Goal: Information Seeking & Learning: Check status

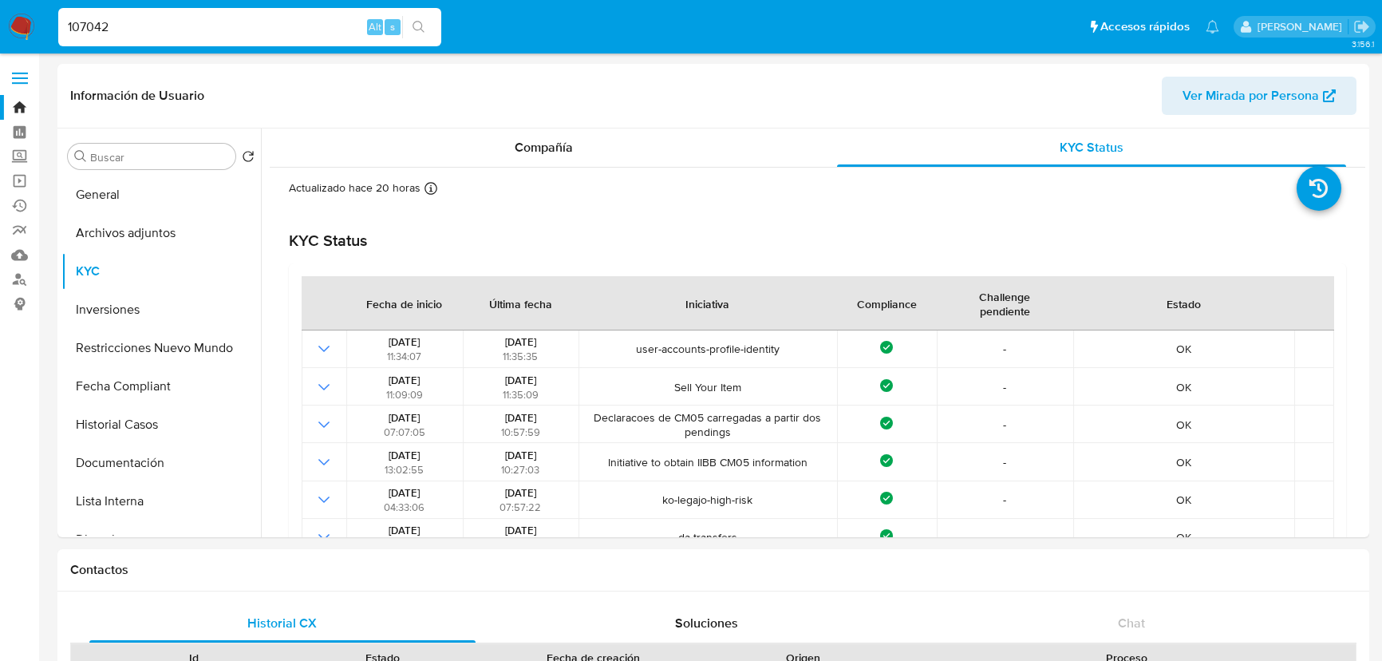
select select "10"
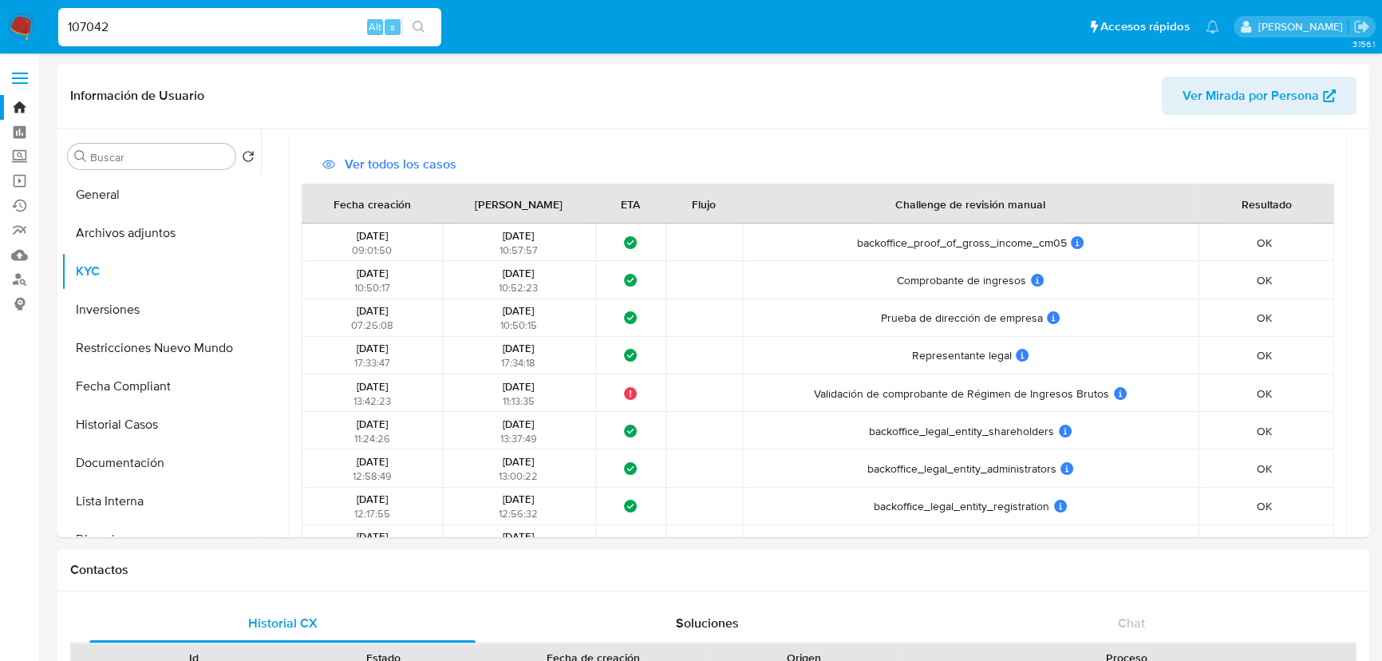
click at [250, 30] on input "107042" at bounding box center [249, 27] width 383 height 21
paste input "683777823"
type input "1683777823"
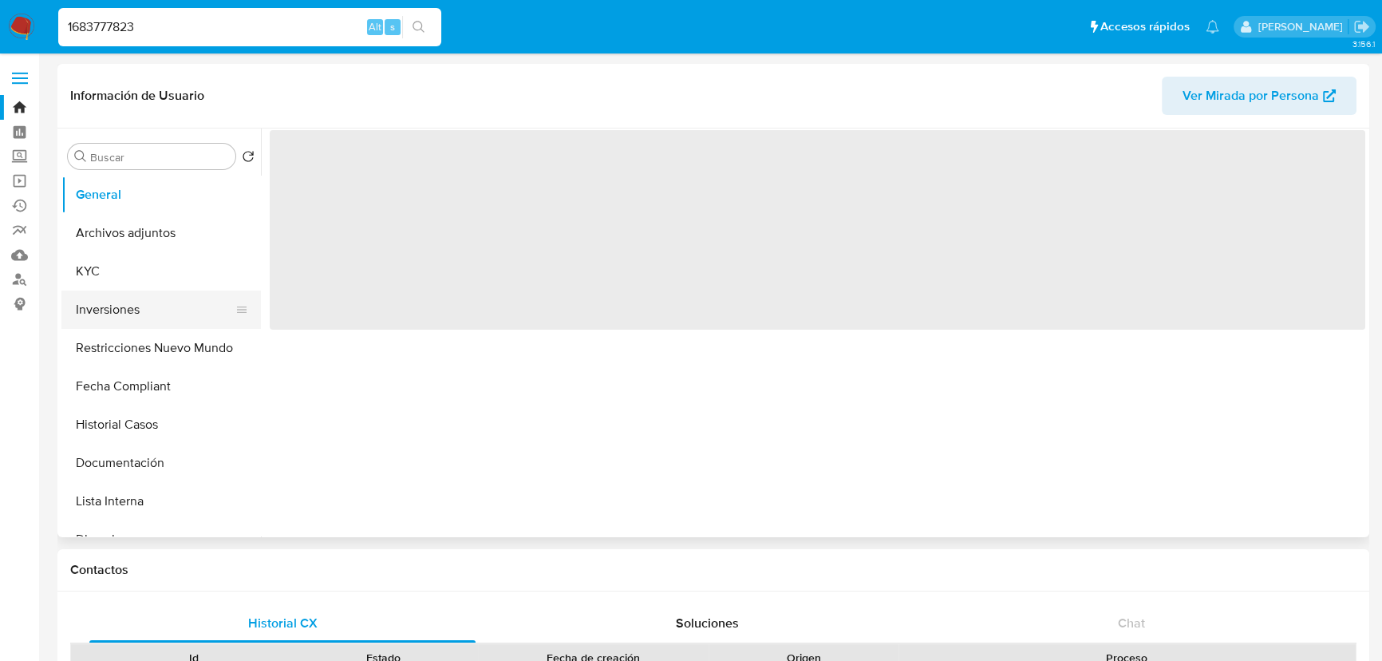
click at [124, 290] on button "Inversiones" at bounding box center [154, 309] width 187 height 38
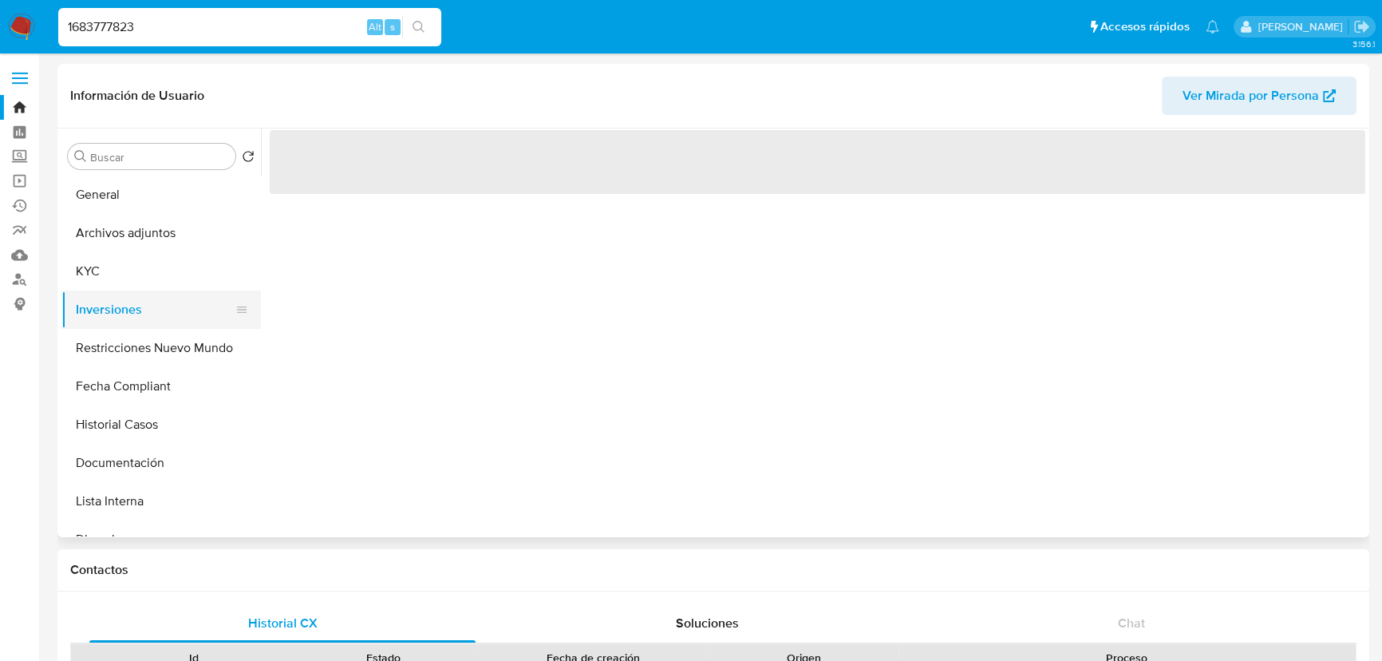
select select "10"
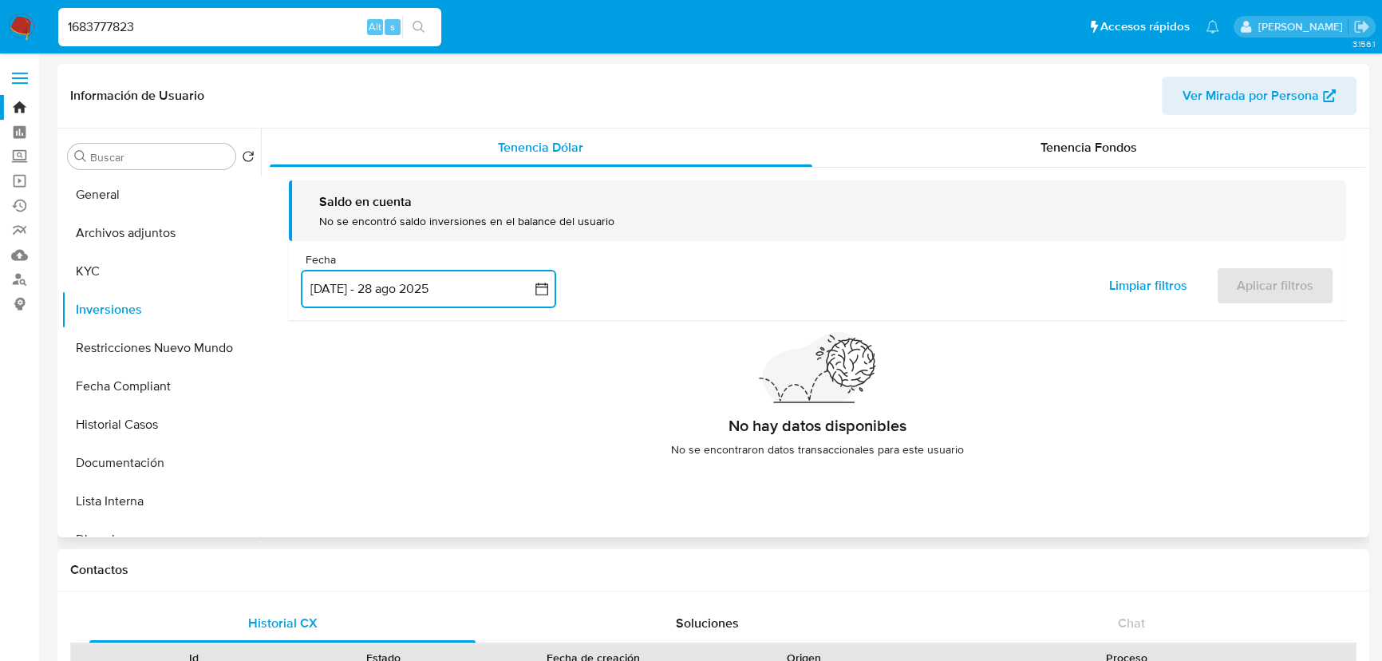
click at [493, 288] on button "31 may 2025 - 28 ago 2025" at bounding box center [428, 289] width 255 height 38
drag, startPoint x: 713, startPoint y: 270, endPoint x: 773, endPoint y: 261, distance: 60.6
click at [716, 270] on div "Fecha inputDatePicker 31 may 2025 - 28 ago 2025 31-05-2025:28-08-2025 Limpiar f…" at bounding box center [817, 280] width 1057 height 79
click at [1068, 152] on span "Tenencia Fondos" at bounding box center [1088, 147] width 97 height 18
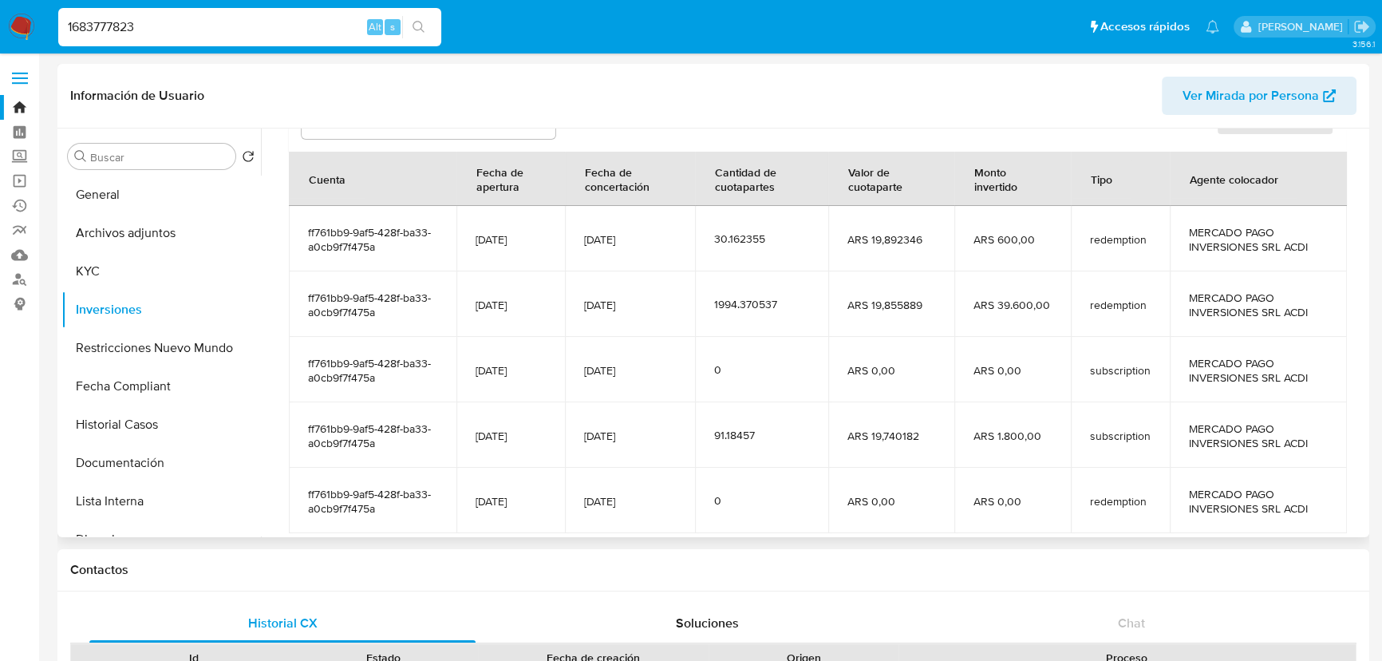
scroll to position [136, 0]
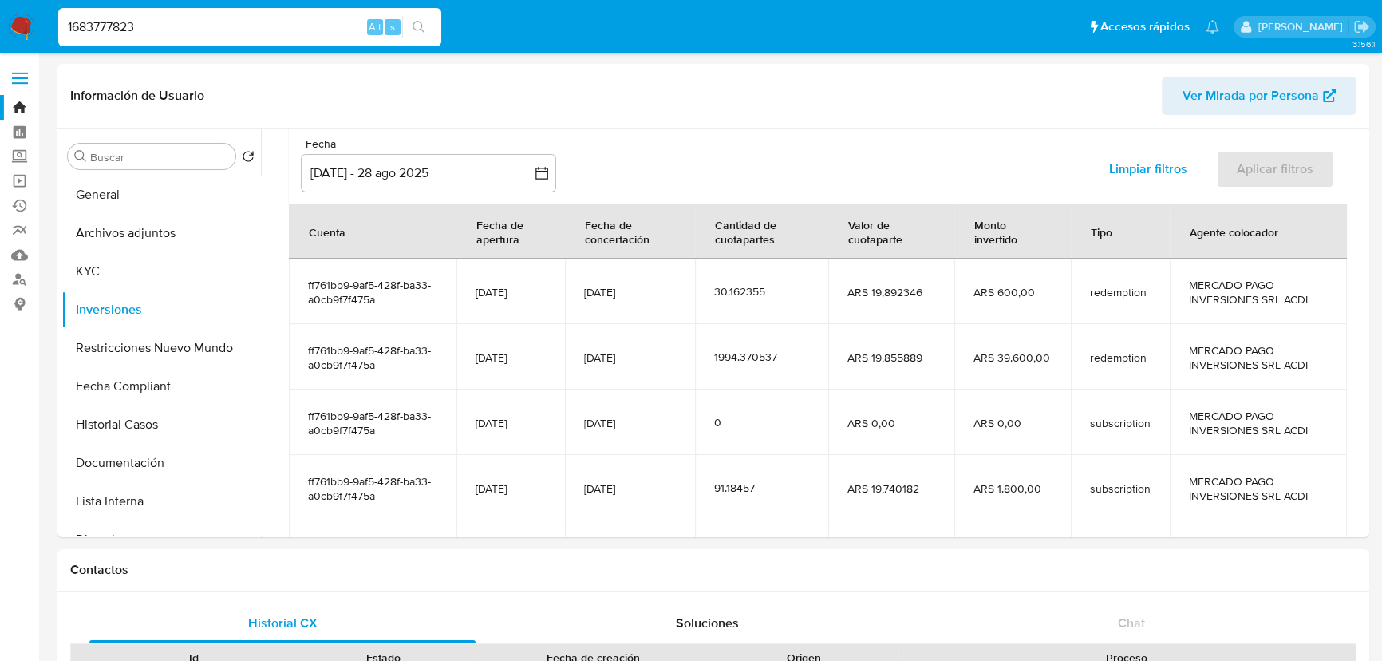
click at [239, 32] on input "1683777823" at bounding box center [249, 27] width 383 height 21
click at [239, 31] on input "1683777823" at bounding box center [249, 27] width 383 height 21
paste input "112397320"
type input "1112397320"
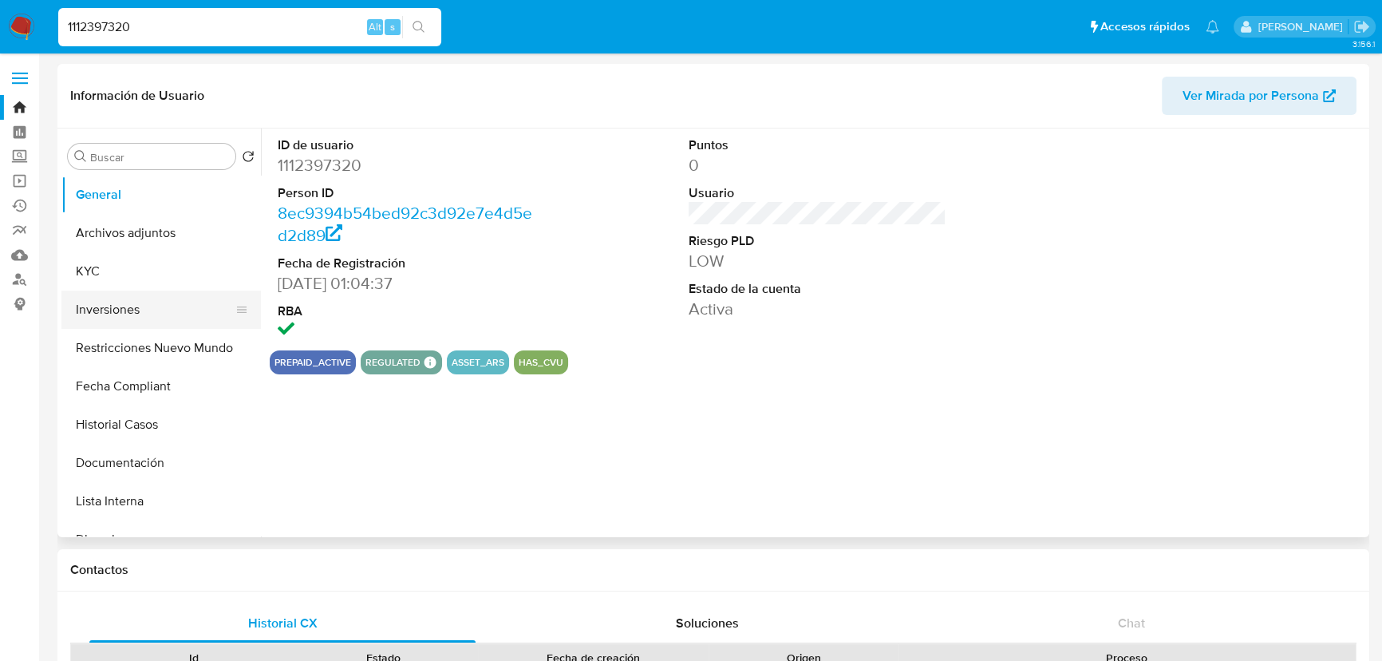
click at [153, 306] on button "Inversiones" at bounding box center [154, 309] width 187 height 38
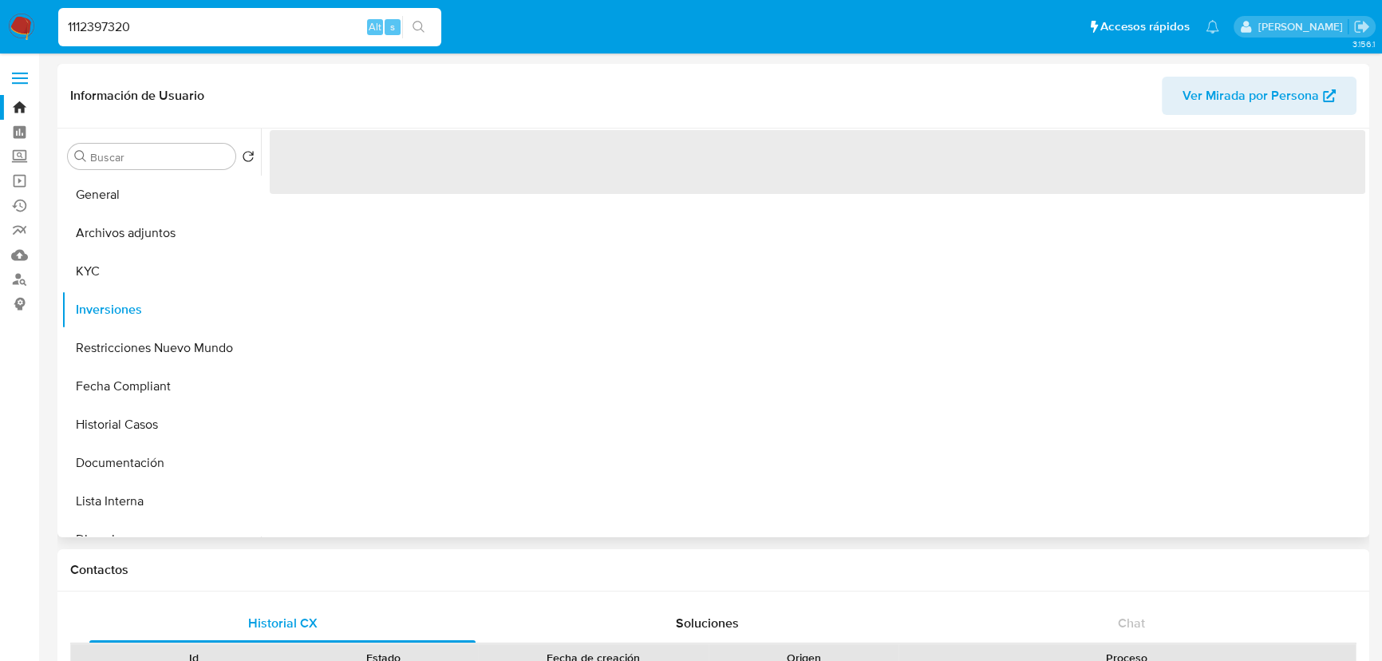
select select "10"
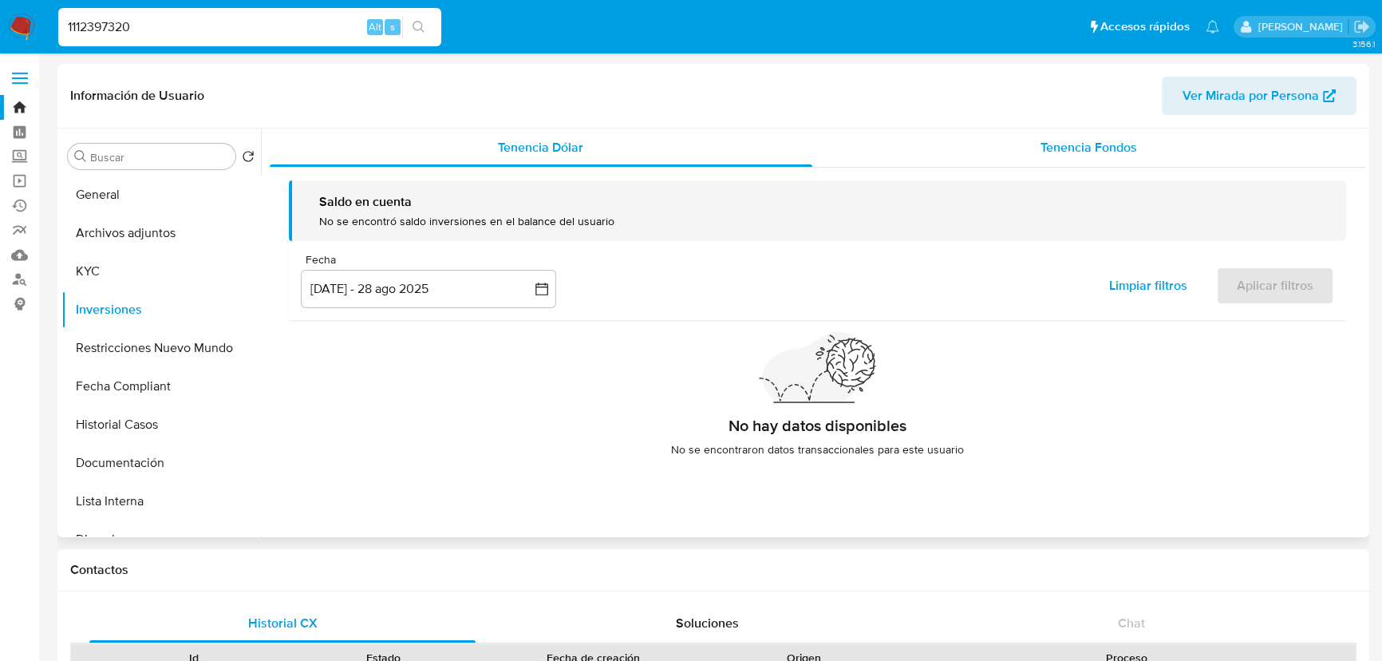
click at [1127, 160] on div "Tenencia Fondos" at bounding box center [1089, 147] width 554 height 38
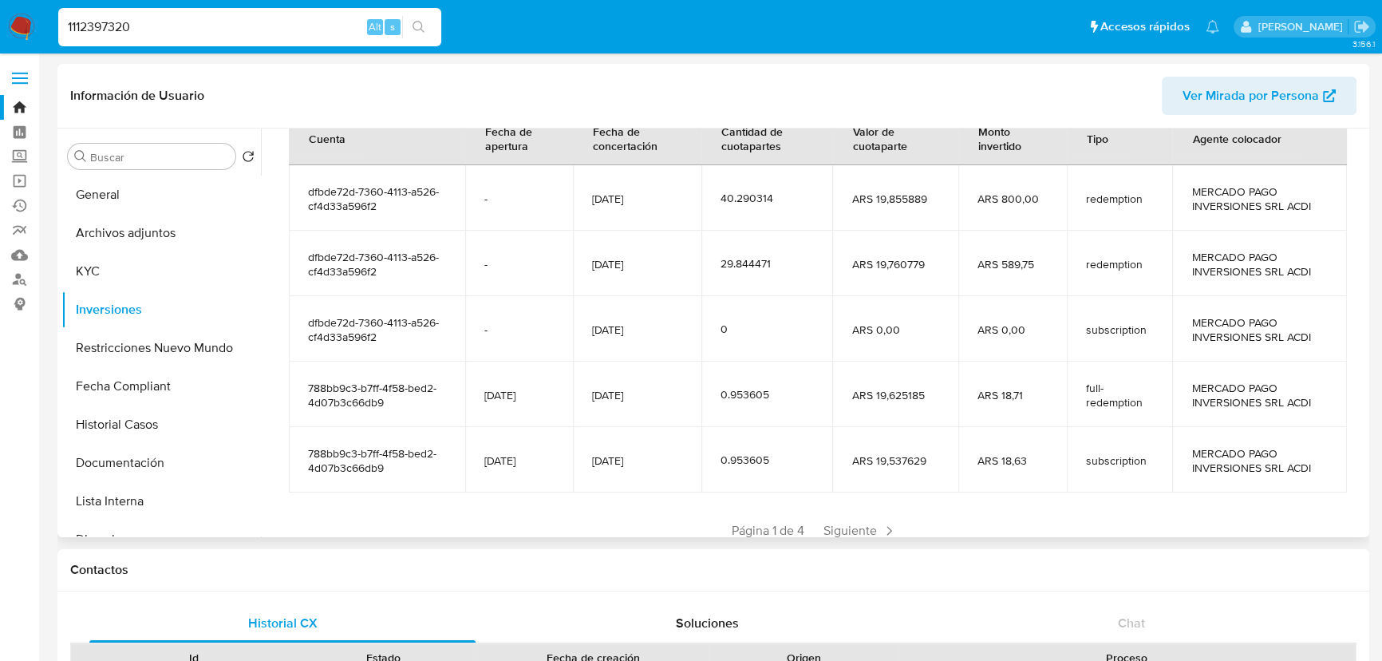
scroll to position [209, 0]
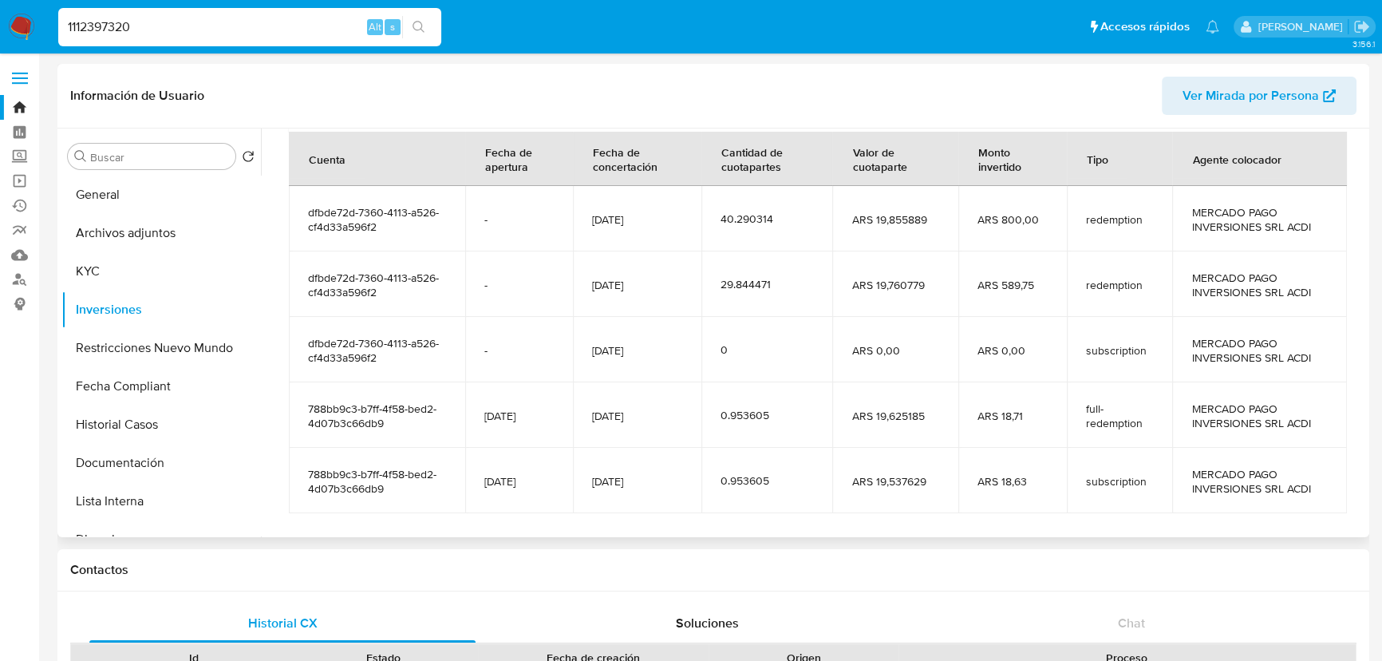
click at [742, 307] on td "29.844471" at bounding box center [766, 283] width 131 height 65
drag, startPoint x: 231, startPoint y: 21, endPoint x: 23, endPoint y: 38, distance: 208.1
click at [23, 38] on nav "Pausado Ver notificaciones 1112397320 Alt s Accesos rápidos Presiona las siguie…" at bounding box center [691, 26] width 1382 height 53
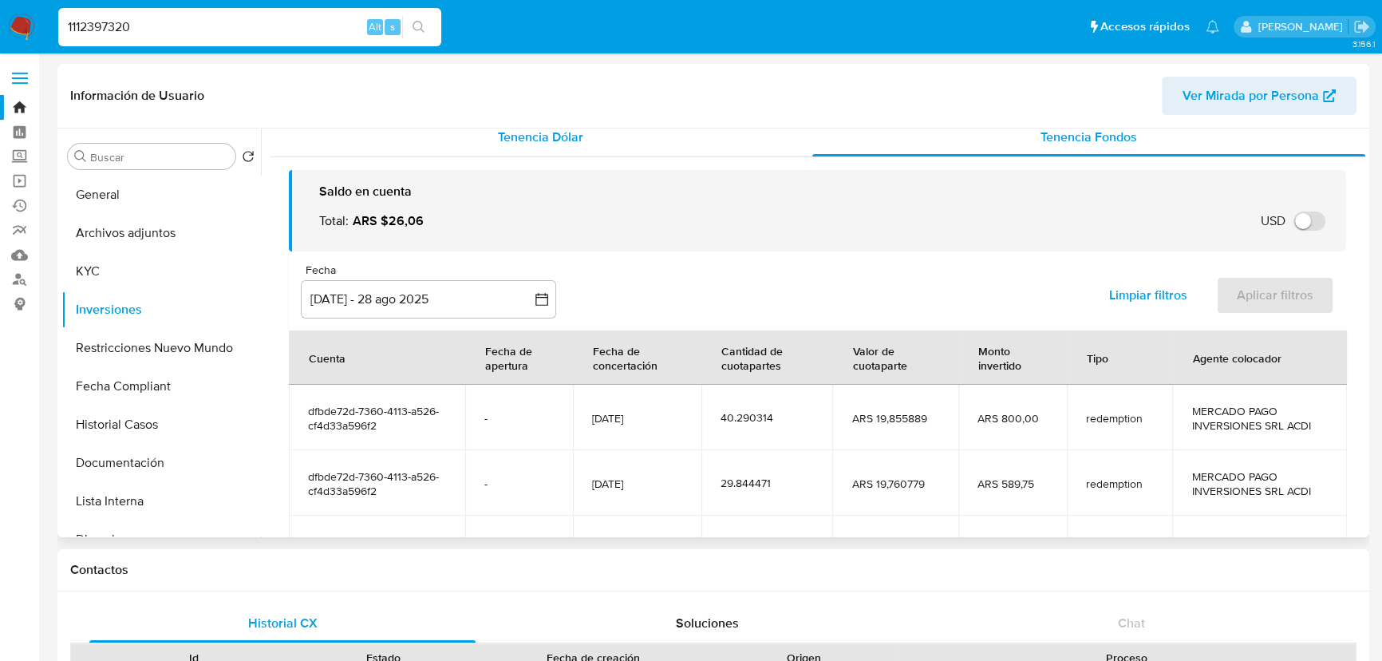
scroll to position [0, 0]
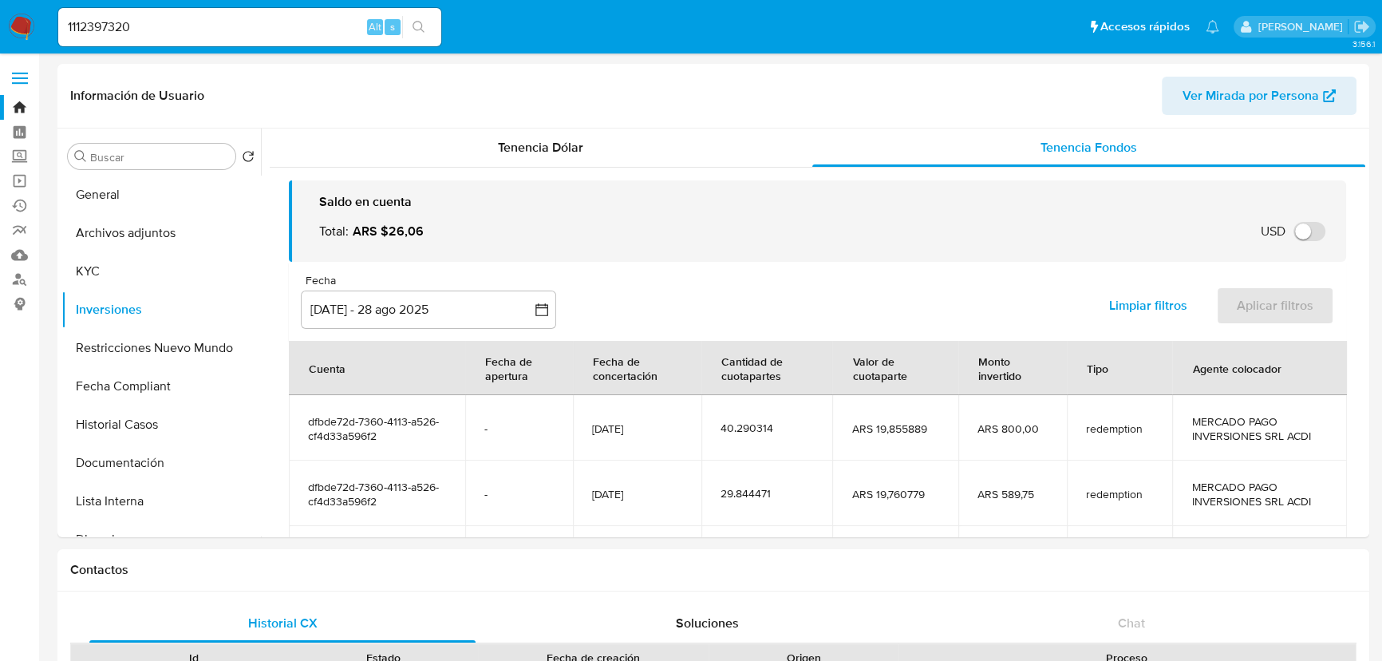
drag, startPoint x: 236, startPoint y: 40, endPoint x: 239, endPoint y: 29, distance: 11.6
click at [236, 40] on div "1112397320 Alt s" at bounding box center [249, 27] width 383 height 38
click at [239, 29] on input "1112397320" at bounding box center [249, 27] width 383 height 21
paste input "65311749"
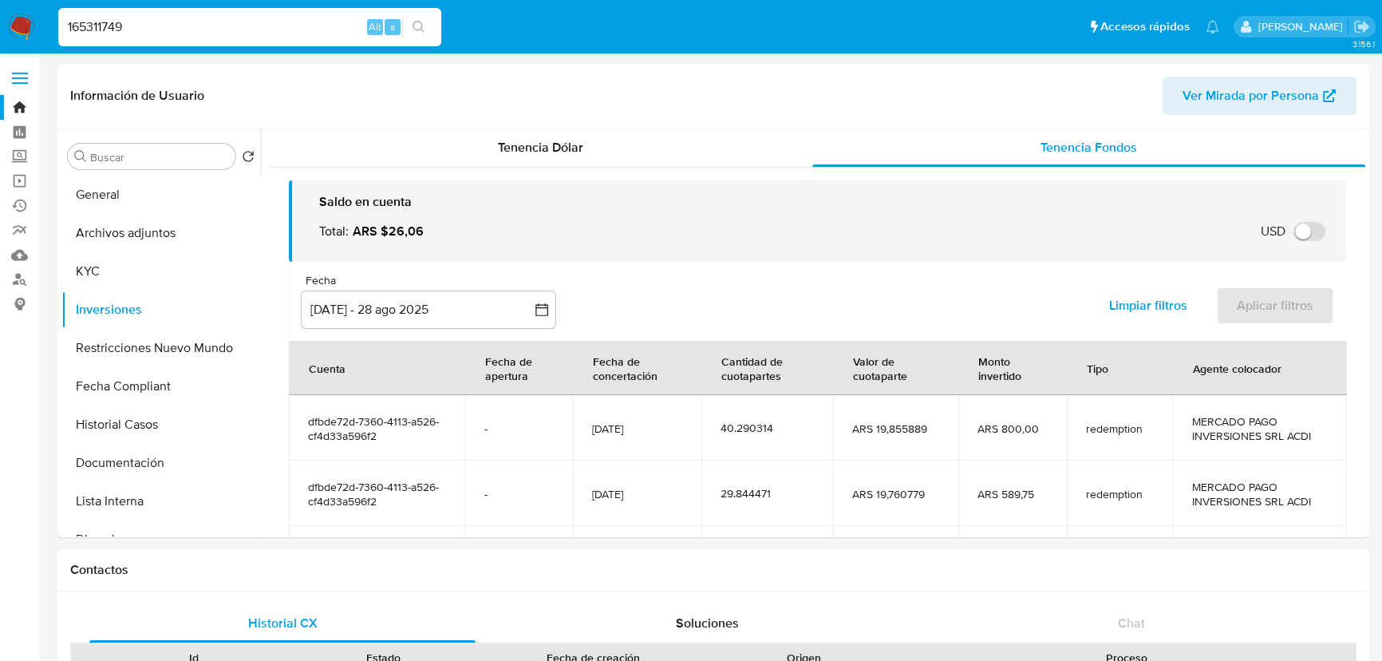
type input "165311749"
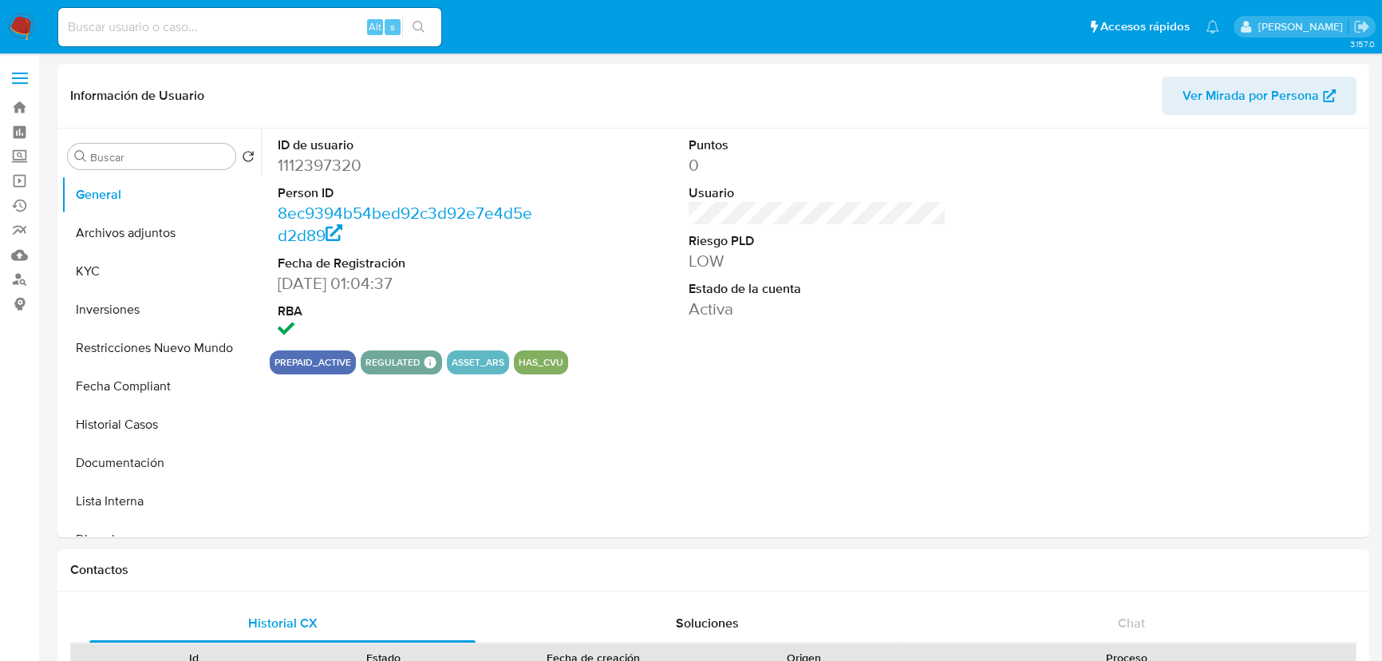
select select "10"
click at [142, 279] on button "KYC" at bounding box center [154, 271] width 187 height 38
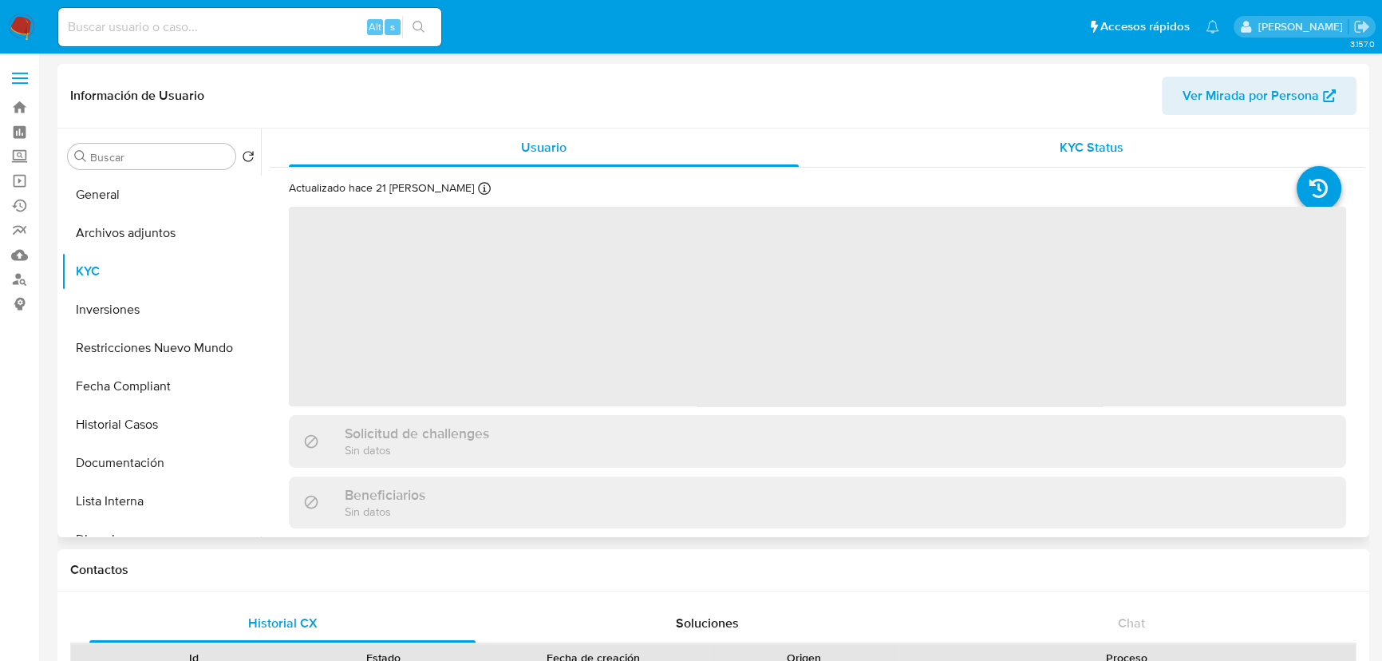
click at [1079, 136] on div "KYC Status" at bounding box center [1092, 147] width 510 height 38
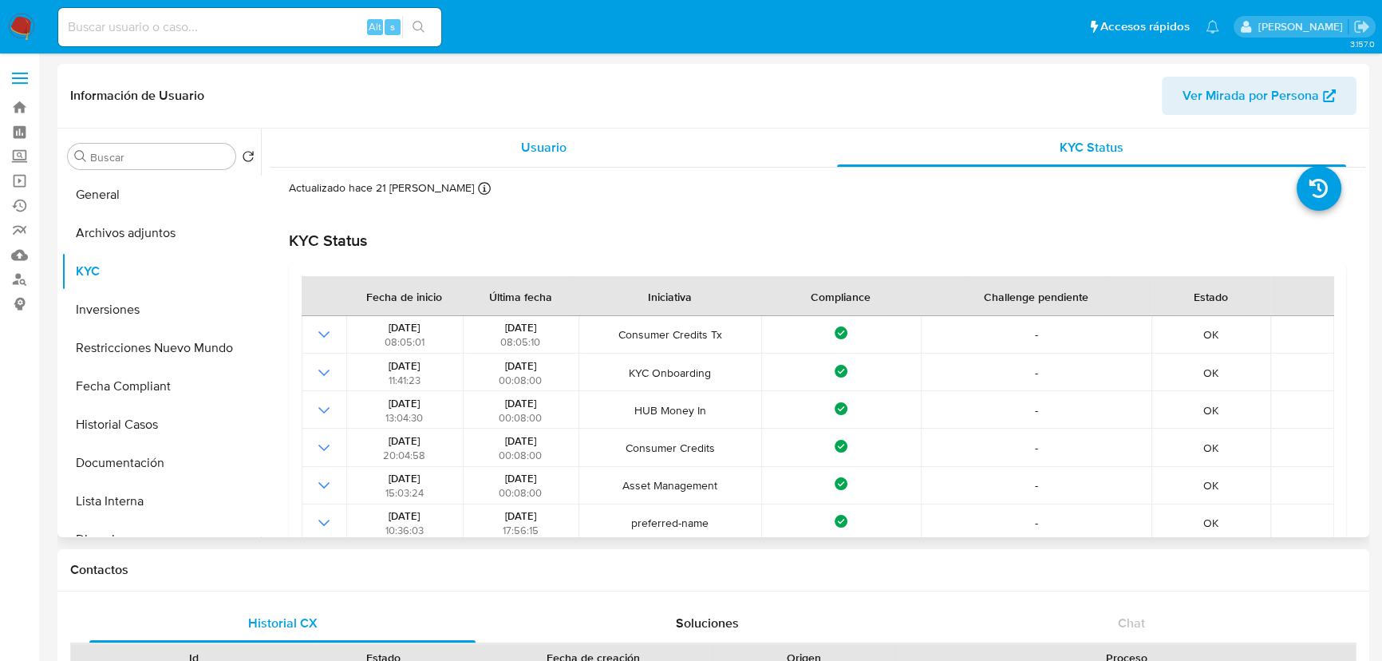
drag, startPoint x: 603, startPoint y: 170, endPoint x: 606, endPoint y: 160, distance: 10.9
click at [606, 163] on div "Usuario KYC Status Actualizado hace 21 [PERSON_NAME] Creado: [DATE] 02:04:45 Ac…" at bounding box center [818, 478] width 1096 height 701
click at [606, 160] on div "Usuario" at bounding box center [544, 147] width 510 height 38
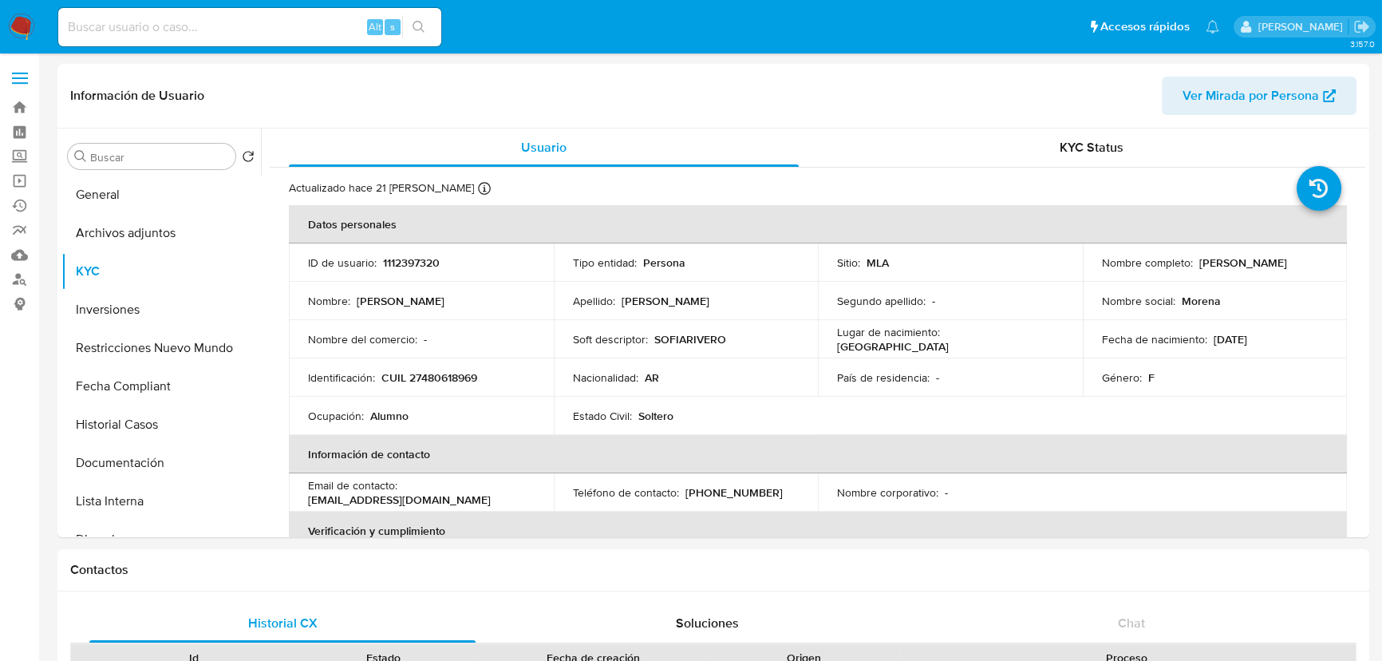
click at [223, 32] on input at bounding box center [249, 27] width 383 height 21
paste input "165311749"
type input "165311749"
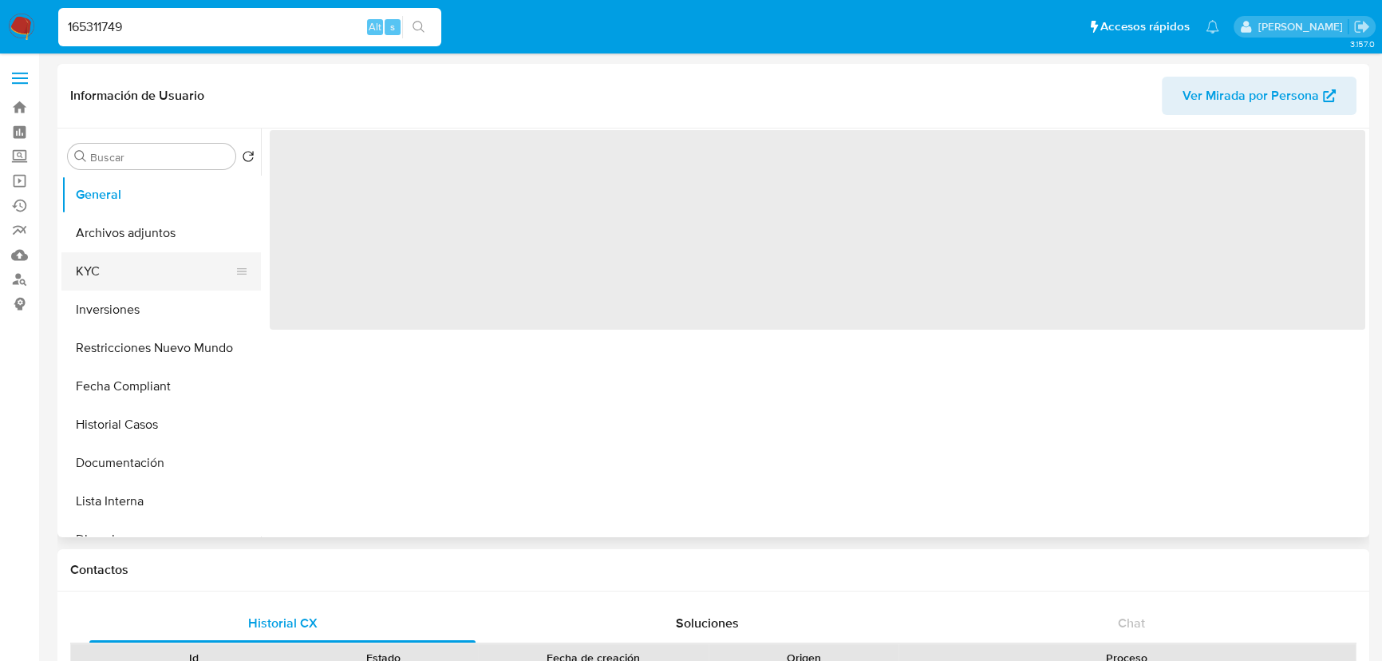
click at [123, 262] on button "KYC" at bounding box center [154, 271] width 187 height 38
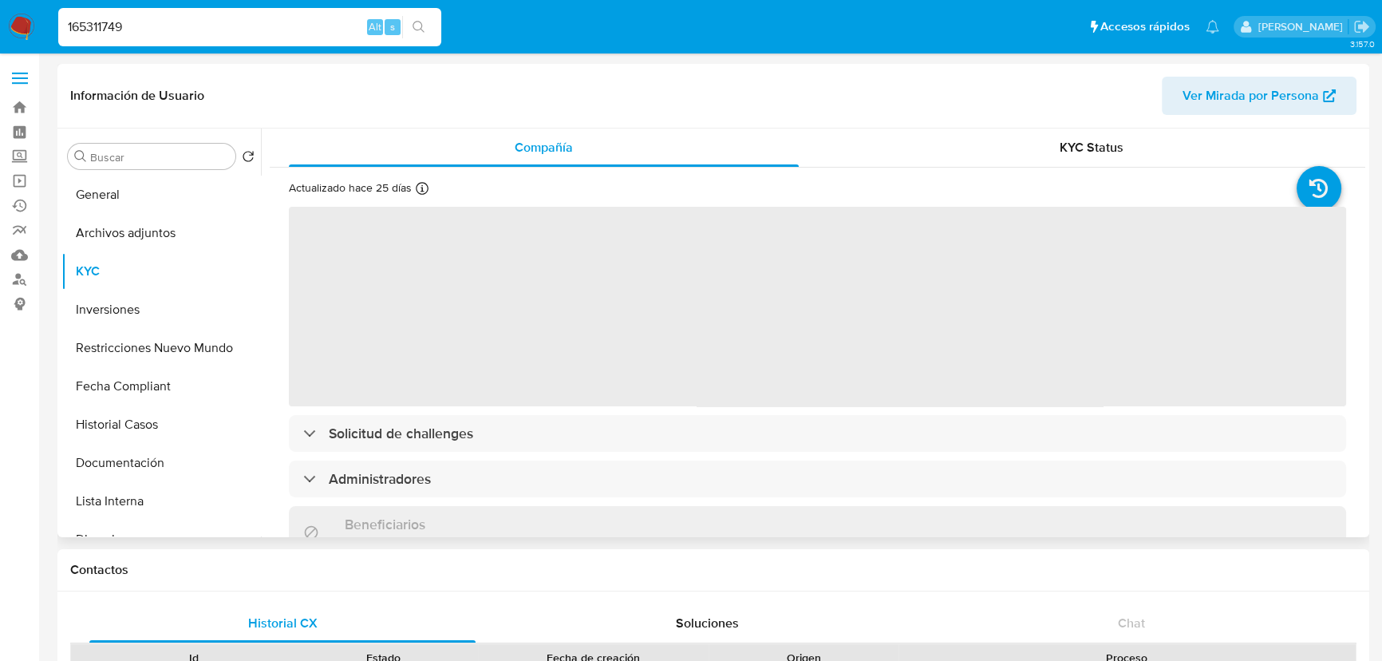
select select "10"
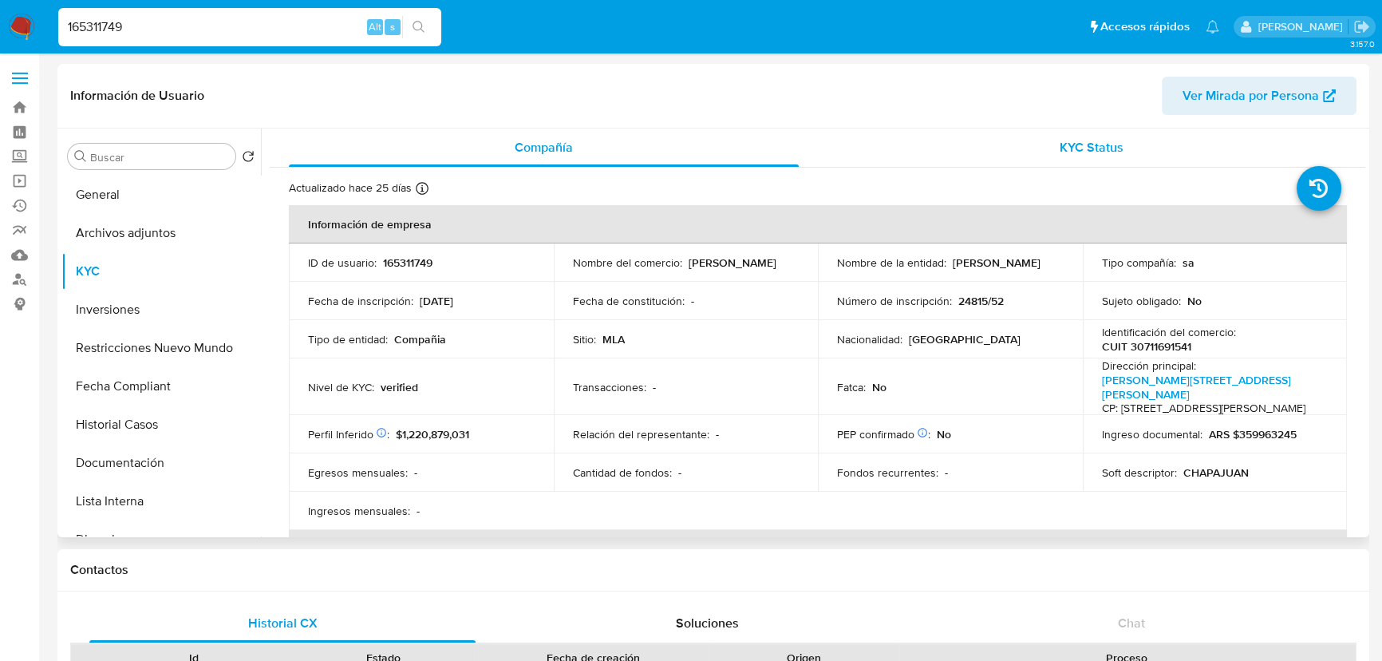
click at [1106, 144] on span "KYC Status" at bounding box center [1092, 147] width 64 height 18
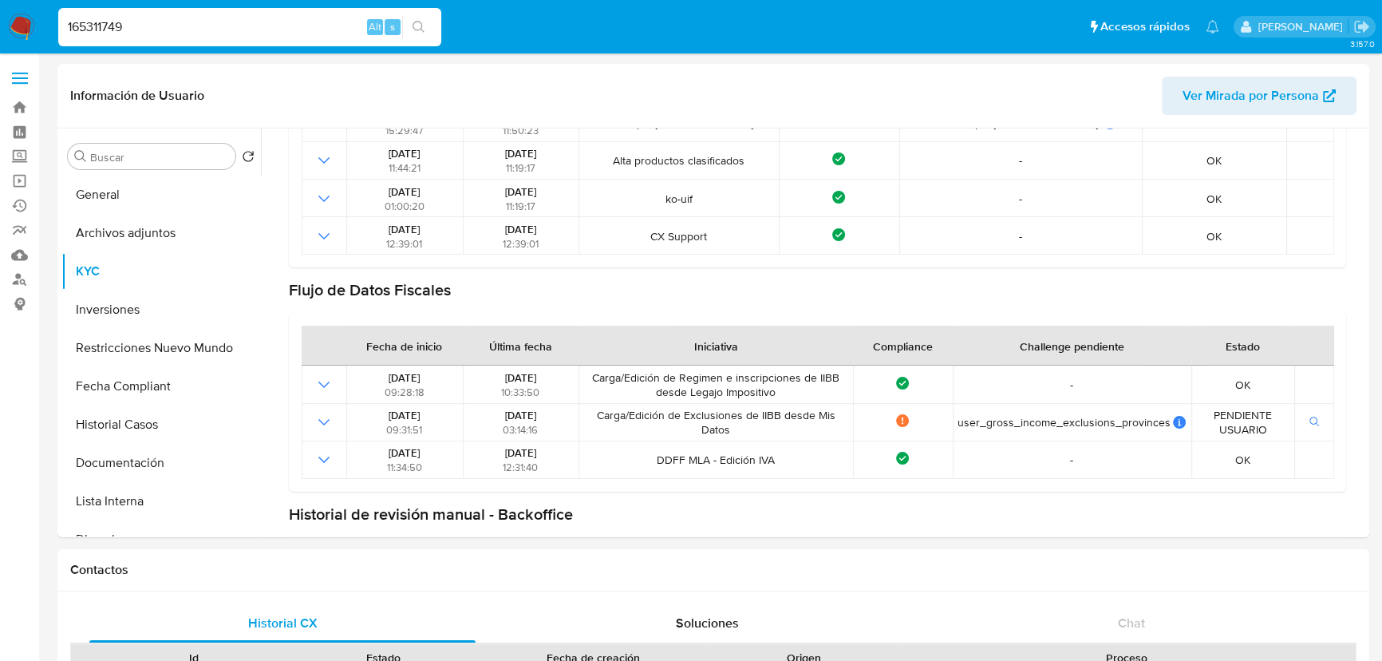
scroll to position [780, 0]
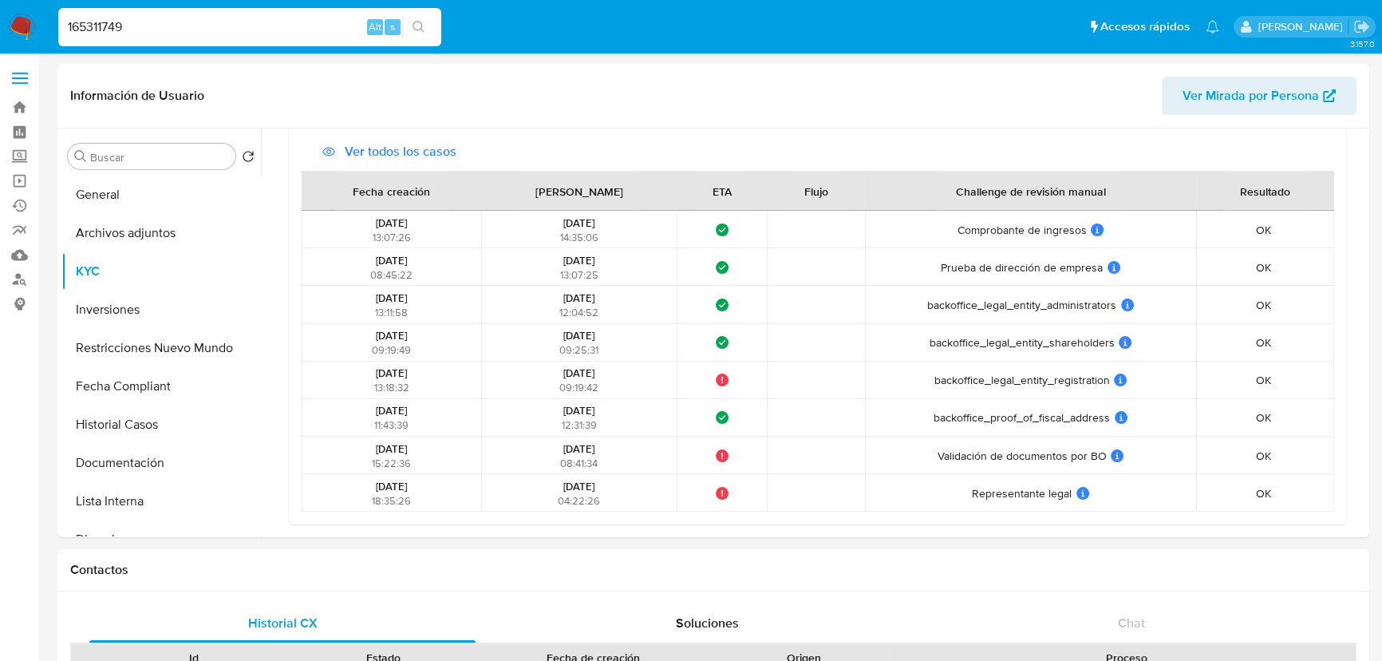
drag, startPoint x: 1064, startPoint y: 349, endPoint x: 1009, endPoint y: 355, distance: 55.3
click at [1009, 355] on td "backoffice_legal_entity_shareholders backoffice_legal_entity_shareholders User …" at bounding box center [1030, 343] width 331 height 38
drag, startPoint x: 1044, startPoint y: 319, endPoint x: 997, endPoint y: 319, distance: 46.3
click at [997, 319] on td "backoffice_legal_entity_administrators backoffice_legal_entity_administrators U…" at bounding box center [1030, 305] width 331 height 38
drag, startPoint x: 1042, startPoint y: 336, endPoint x: 1077, endPoint y: 334, distance: 35.2
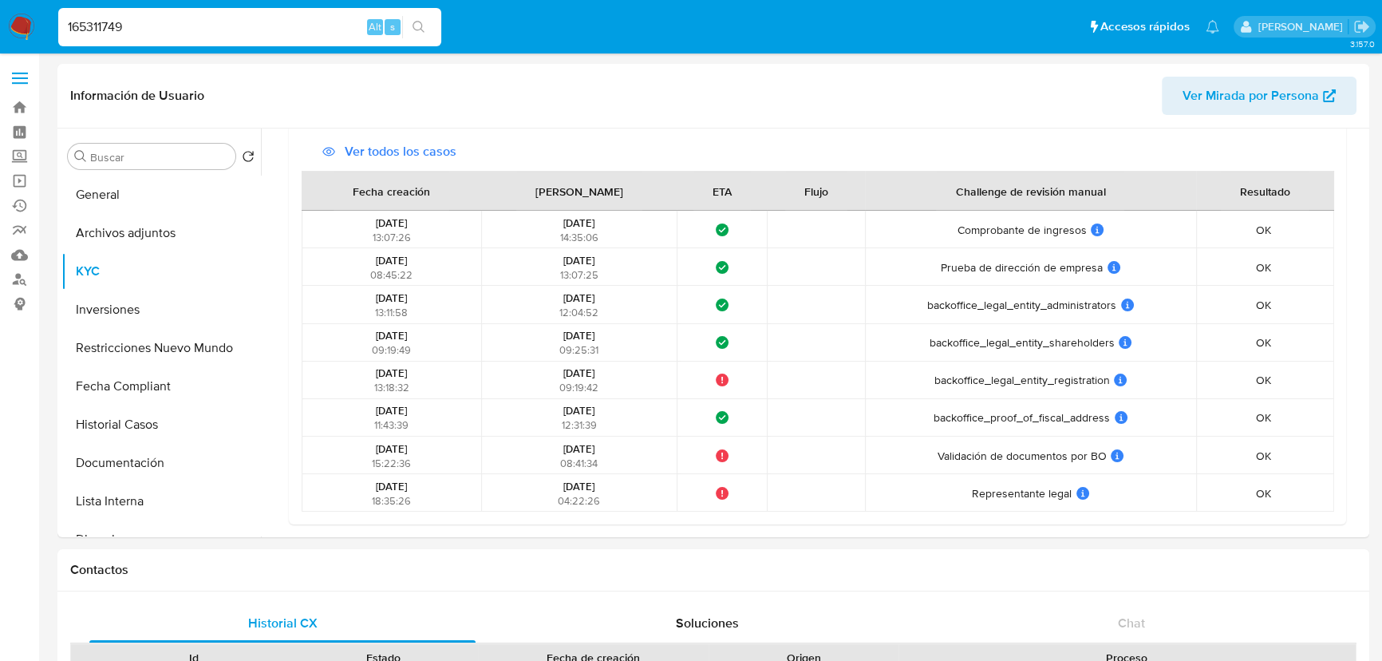
click at [1077, 335] on span "backoffice_legal_entity_shareholders" at bounding box center [1022, 342] width 185 height 14
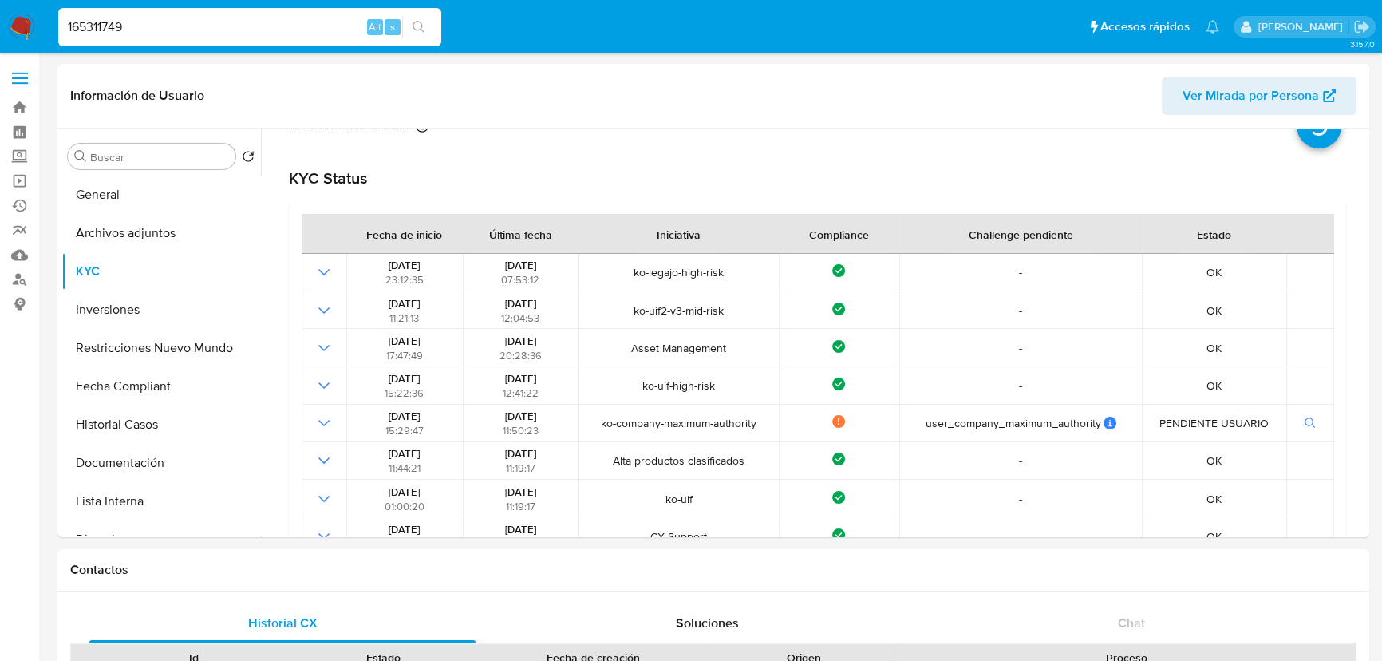
scroll to position [54, 0]
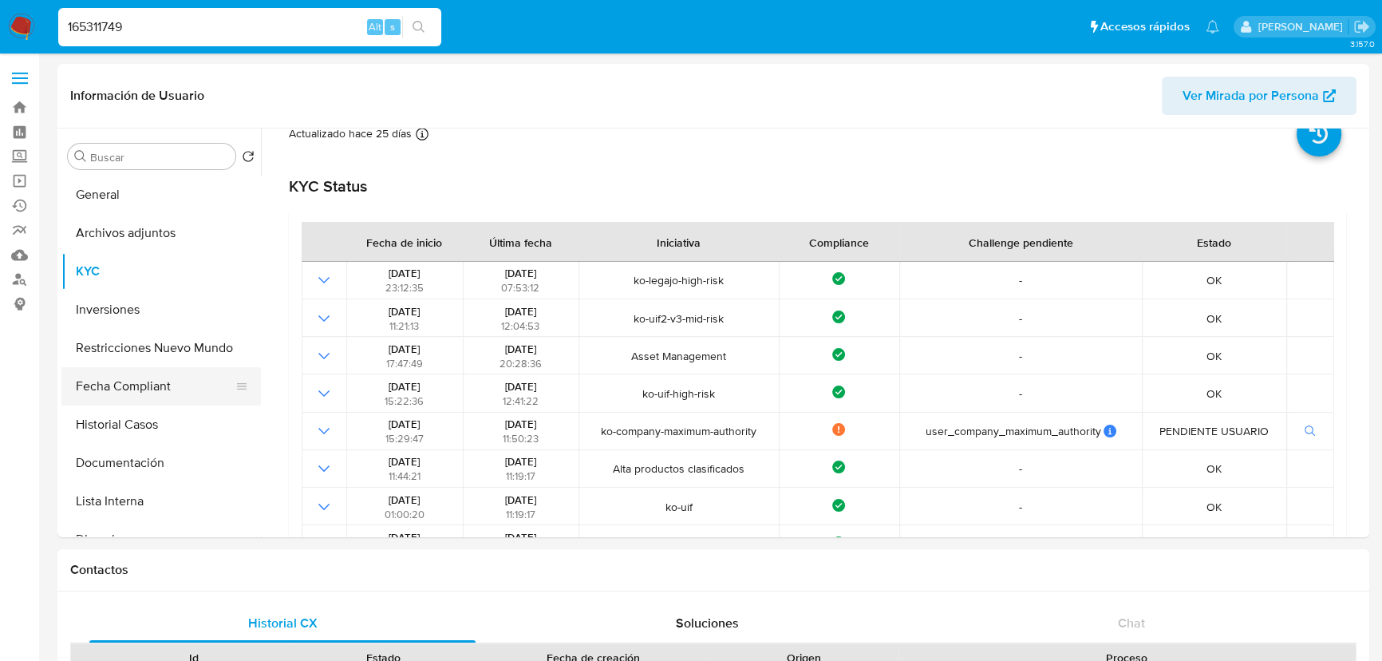
click at [116, 384] on button "Fecha Compliant" at bounding box center [154, 386] width 187 height 38
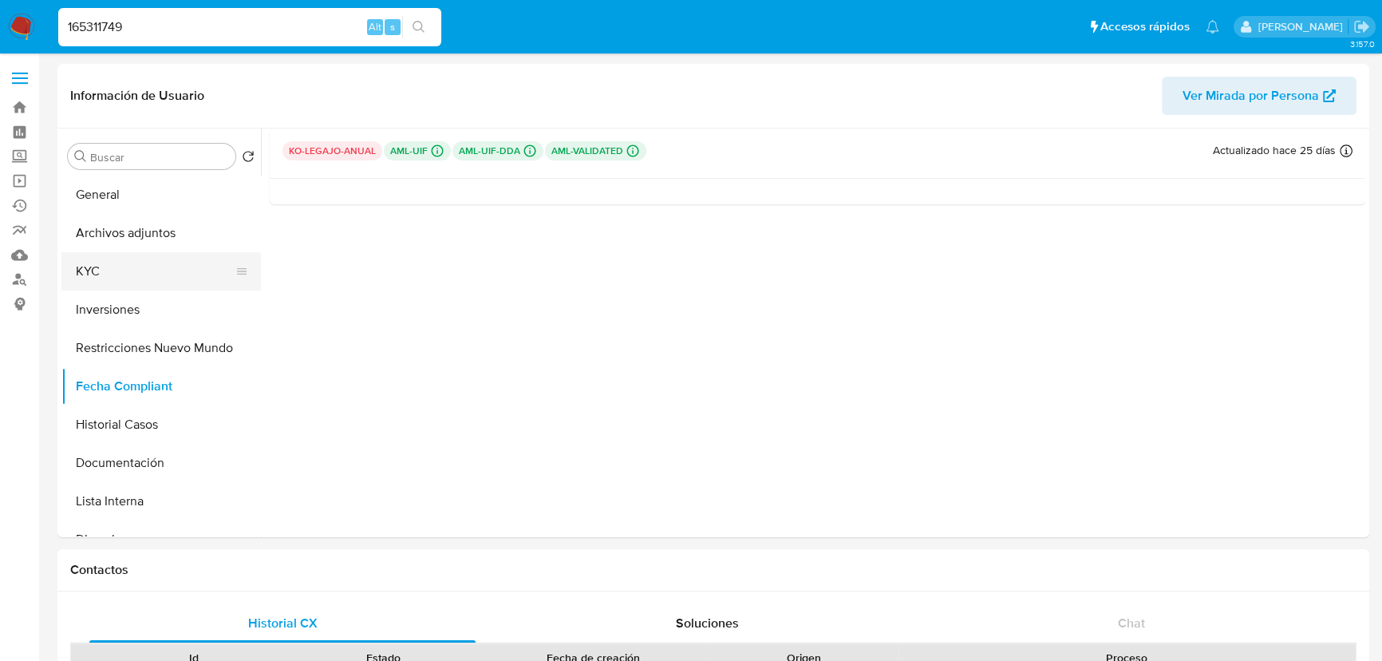
click at [130, 263] on button "KYC" at bounding box center [154, 271] width 187 height 38
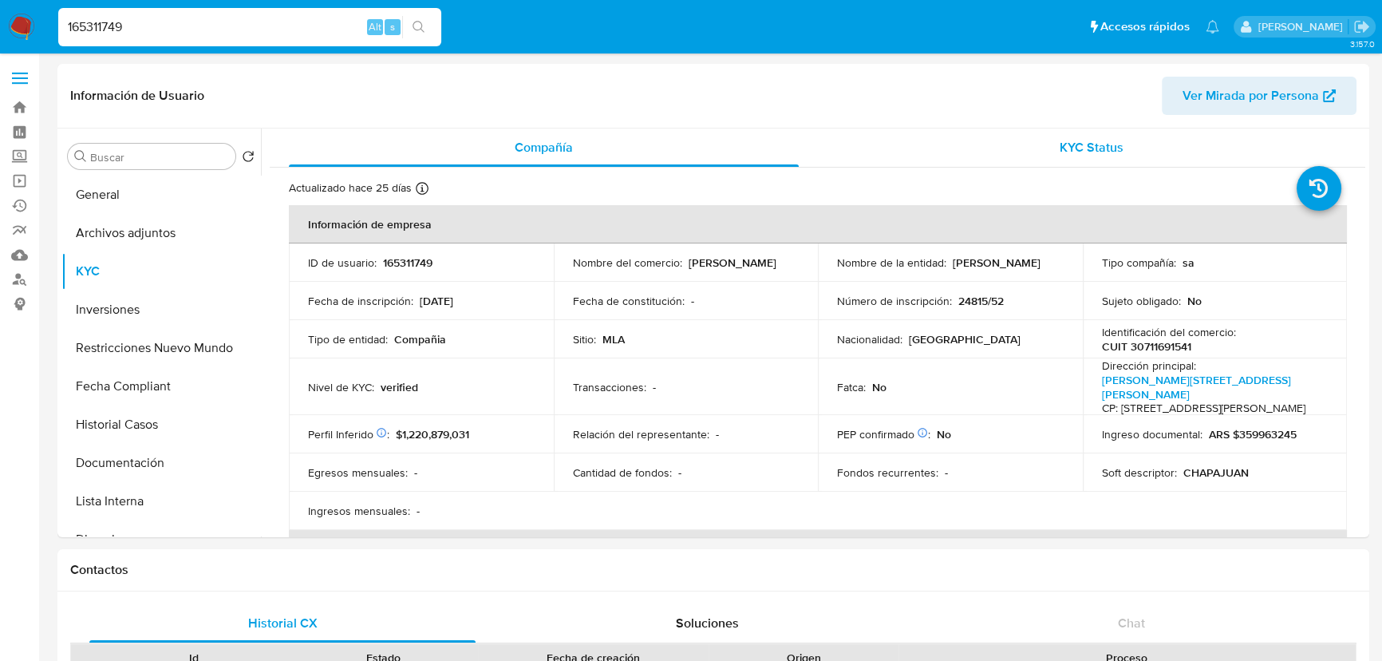
drag, startPoint x: 1129, startPoint y: 168, endPoint x: 1144, endPoint y: 150, distance: 23.2
click at [1146, 145] on div "KYC Status" at bounding box center [1092, 147] width 510 height 38
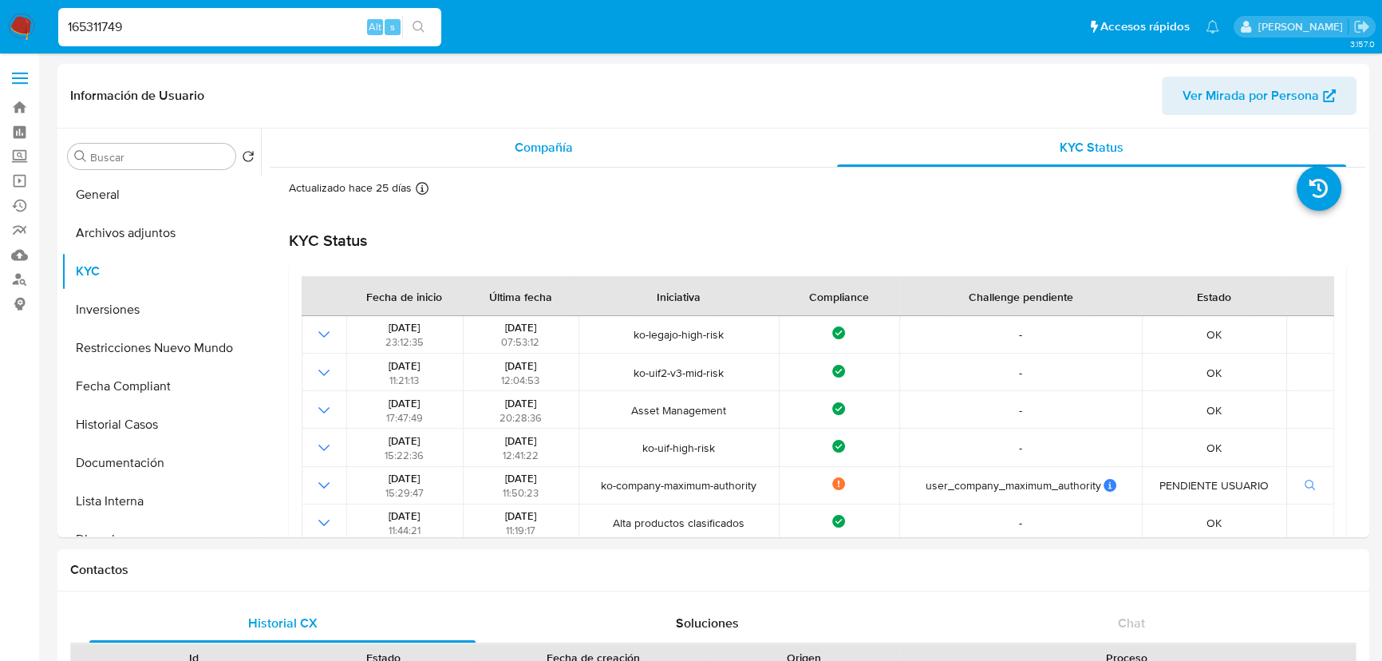
drag, startPoint x: 556, startPoint y: 175, endPoint x: 567, endPoint y: 160, distance: 17.7
click at [567, 160] on div "Compañía" at bounding box center [544, 147] width 510 height 38
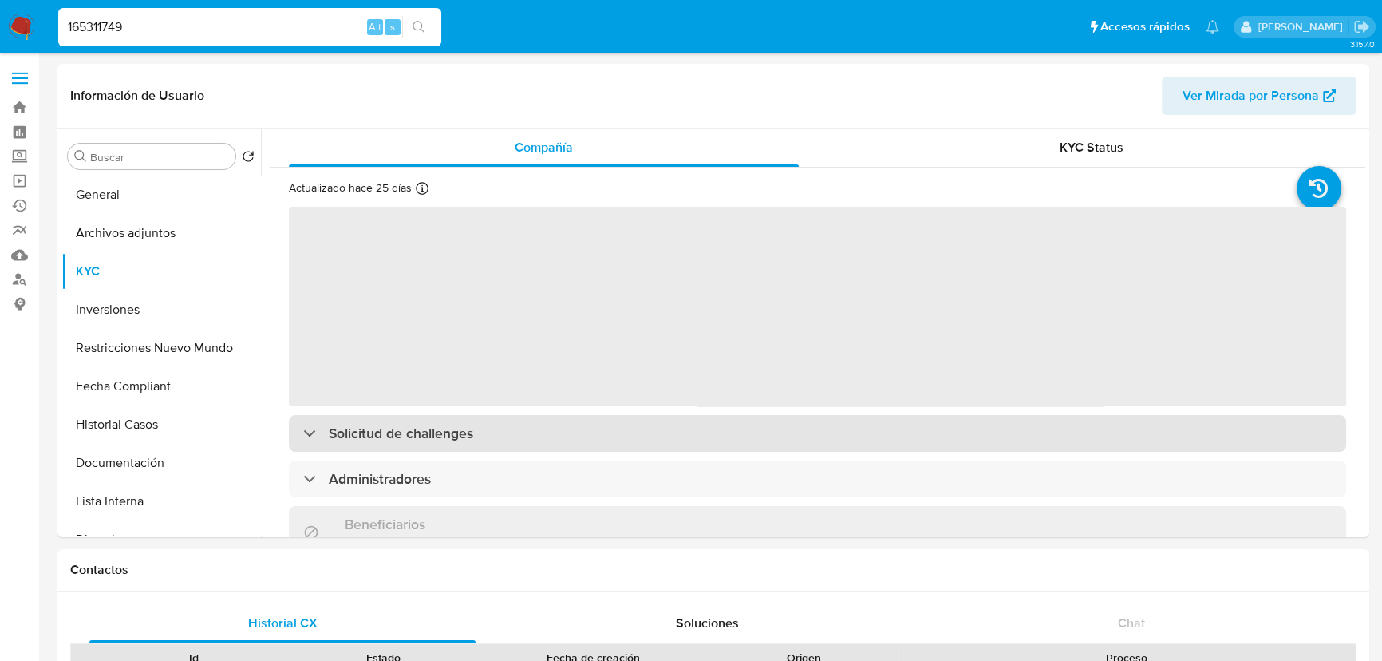
click at [464, 432] on h3 "Solicitud de challenges" at bounding box center [401, 433] width 144 height 18
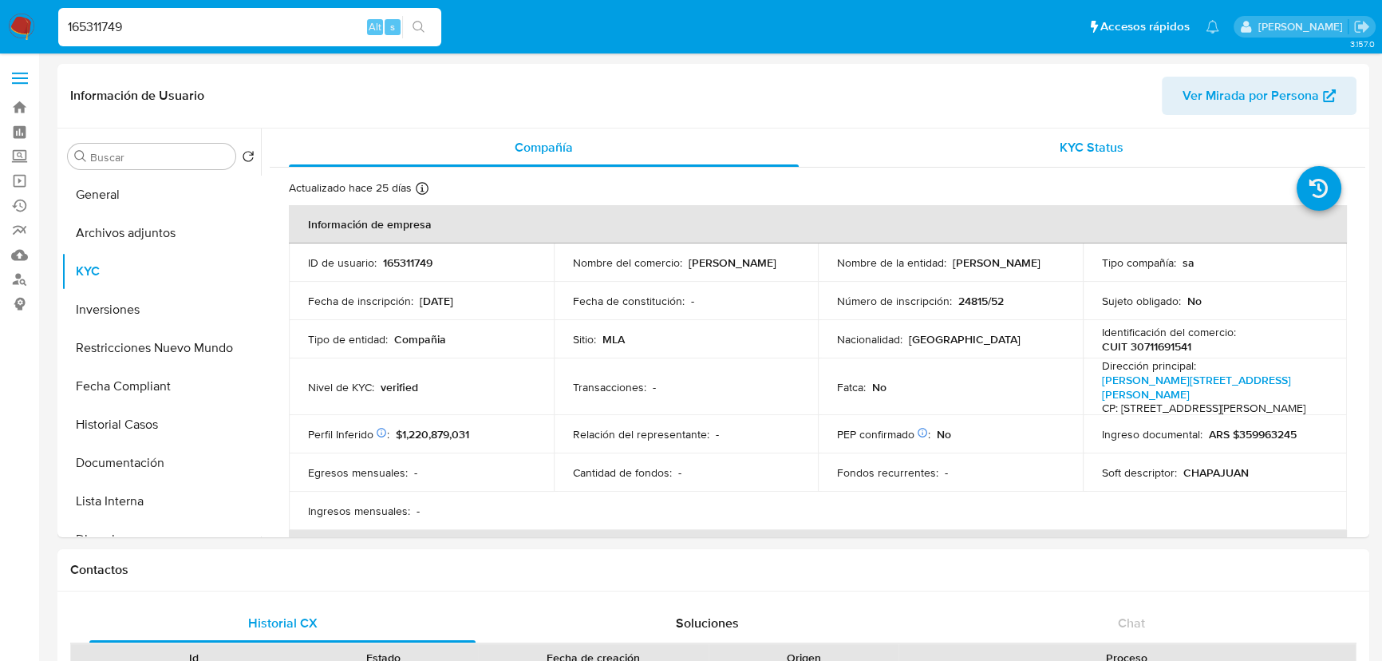
click at [1082, 136] on div "KYC Status" at bounding box center [1092, 147] width 510 height 38
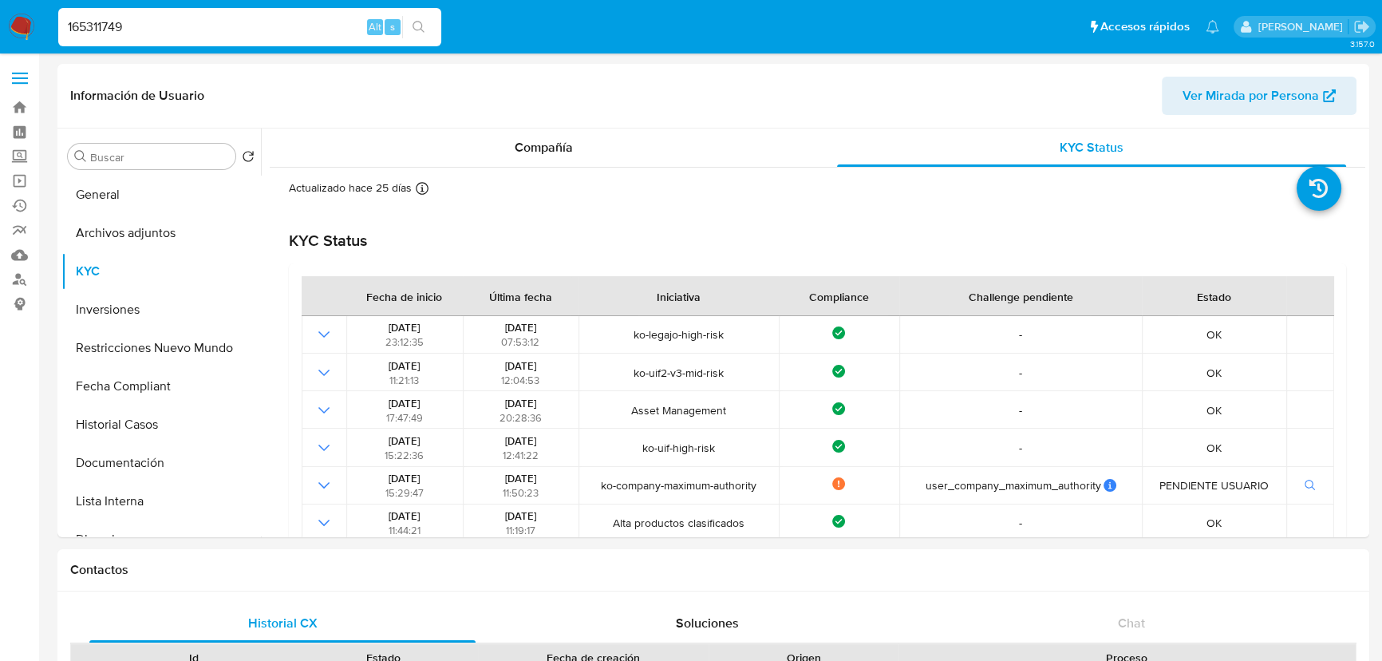
click at [227, 33] on input "165311749" at bounding box center [249, 27] width 383 height 21
paste input "34014218"
type input "134014218"
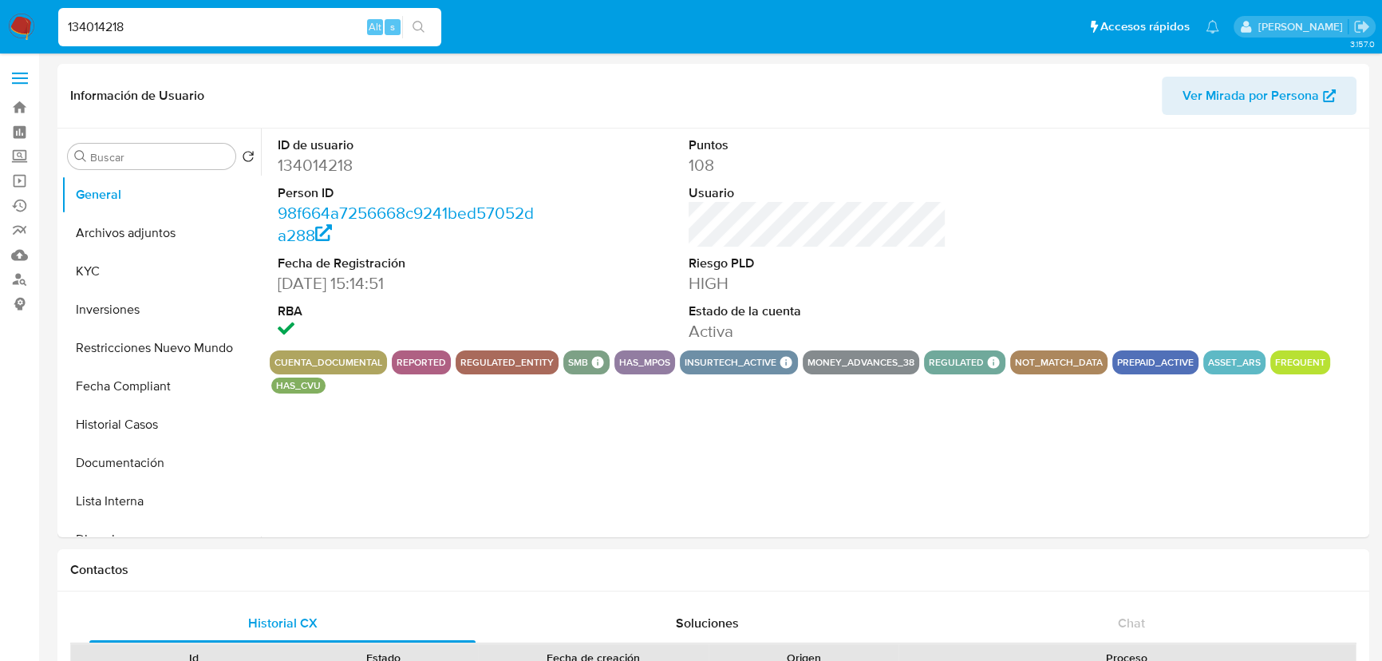
select select "10"
click at [109, 283] on button "KYC" at bounding box center [154, 271] width 187 height 38
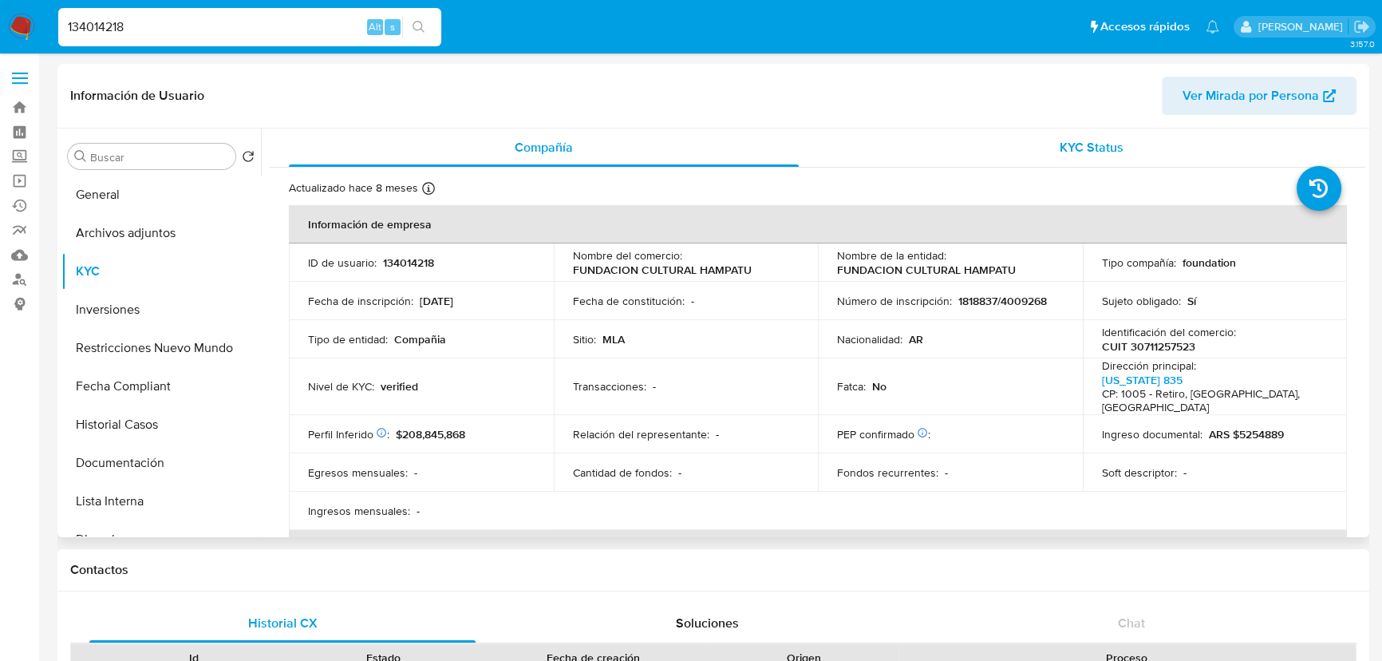
click at [1101, 160] on div "KYC Status" at bounding box center [1092, 147] width 510 height 38
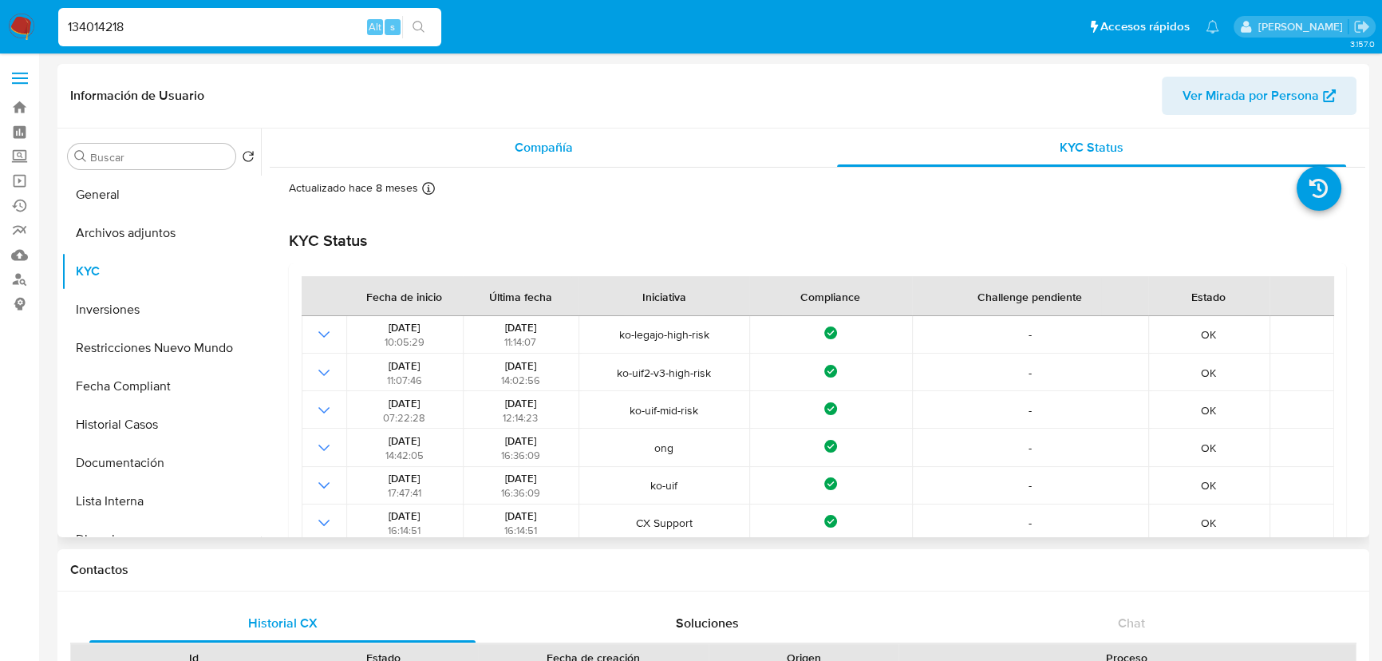
click at [574, 146] on div "Compañía" at bounding box center [544, 147] width 510 height 38
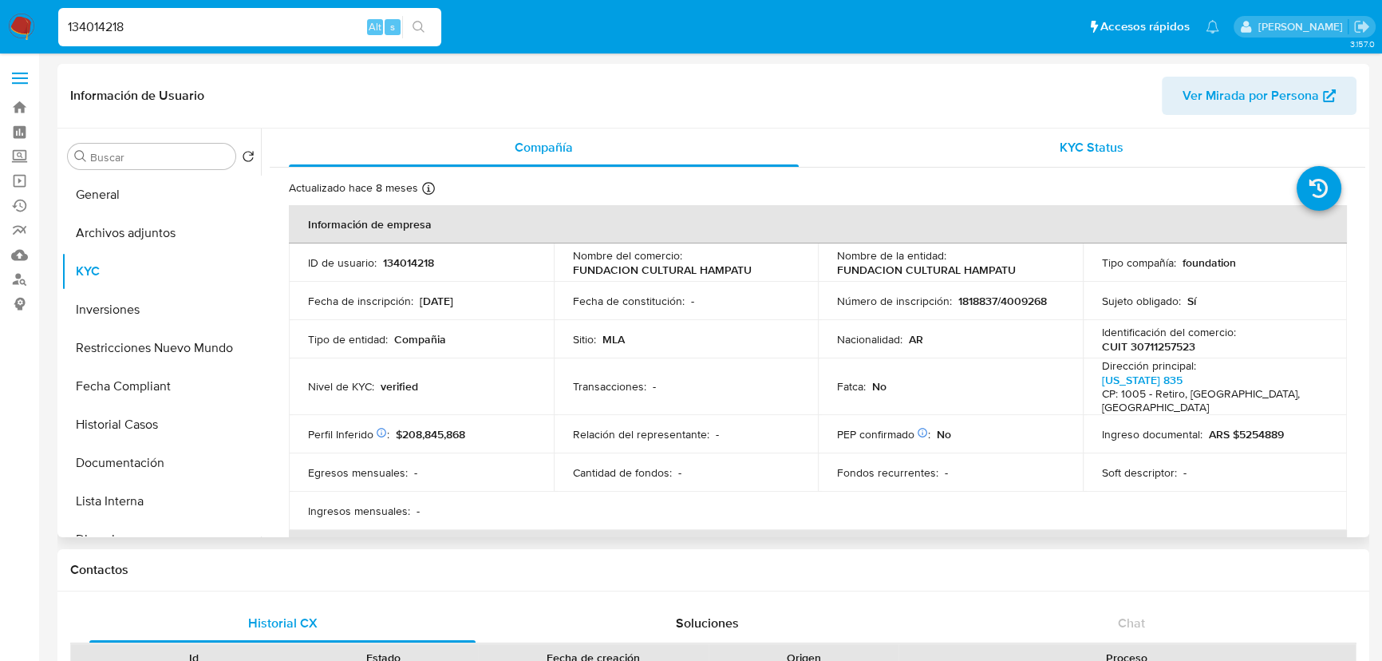
click at [1028, 142] on div "KYC Status" at bounding box center [1092, 147] width 510 height 38
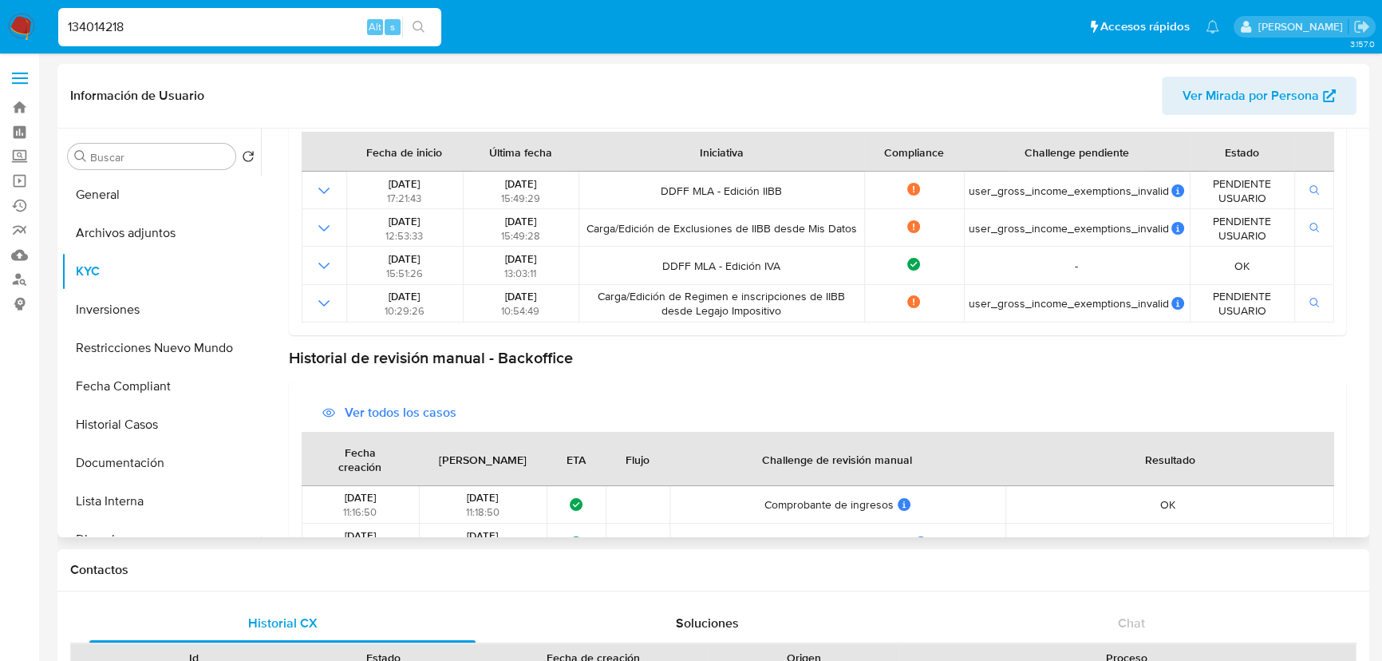
scroll to position [217, 0]
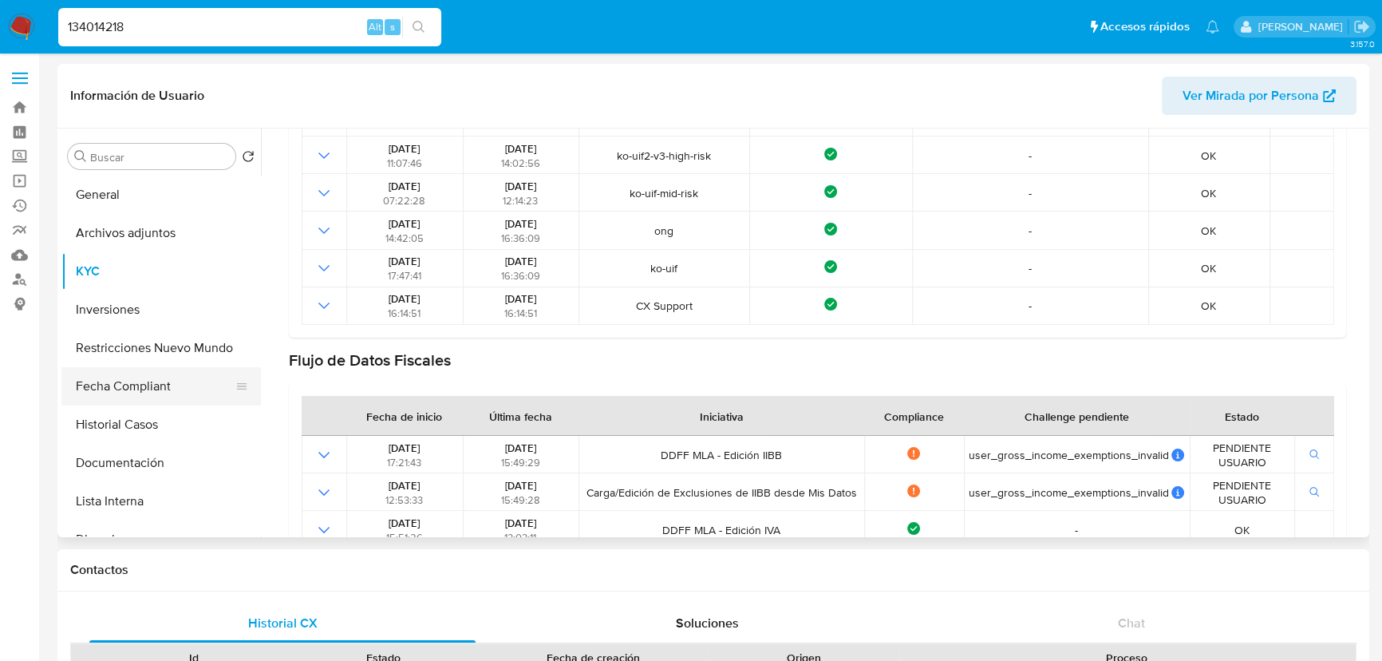
click at [126, 383] on button "Fecha Compliant" at bounding box center [154, 386] width 187 height 38
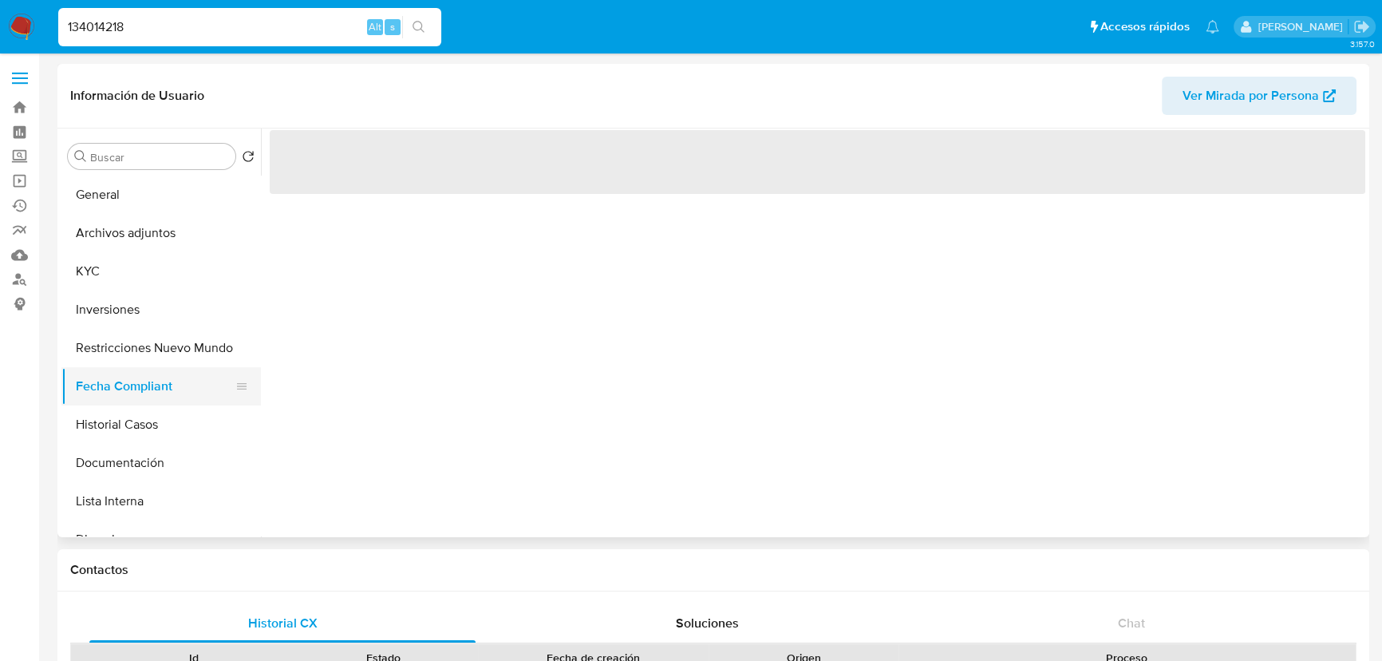
scroll to position [0, 0]
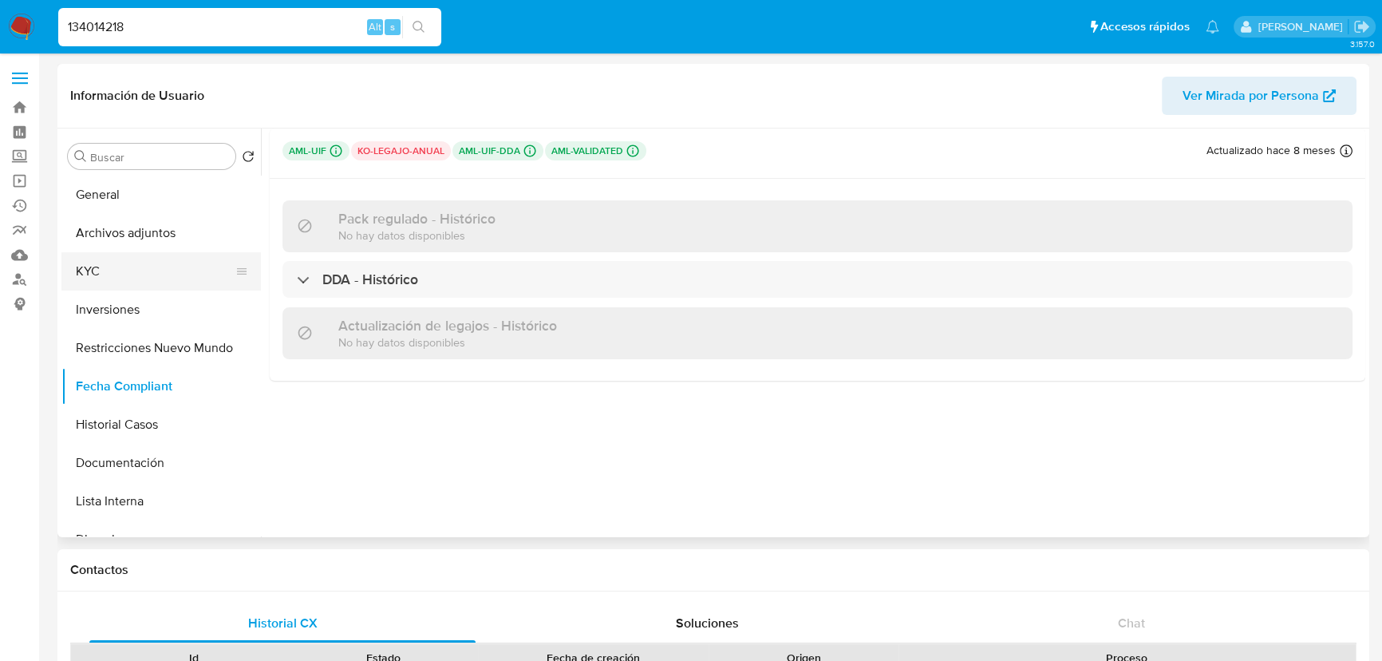
click at [171, 271] on button "KYC" at bounding box center [154, 271] width 187 height 38
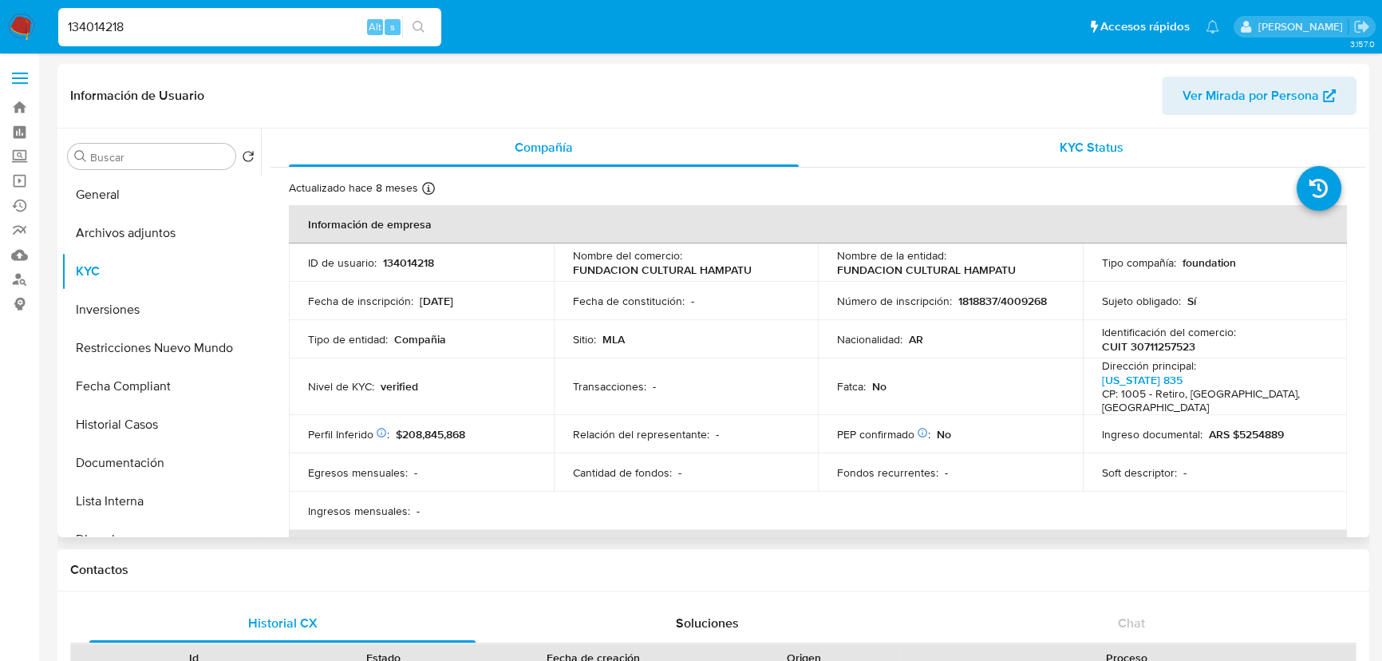
click at [1118, 152] on div "KYC Status" at bounding box center [1092, 147] width 510 height 38
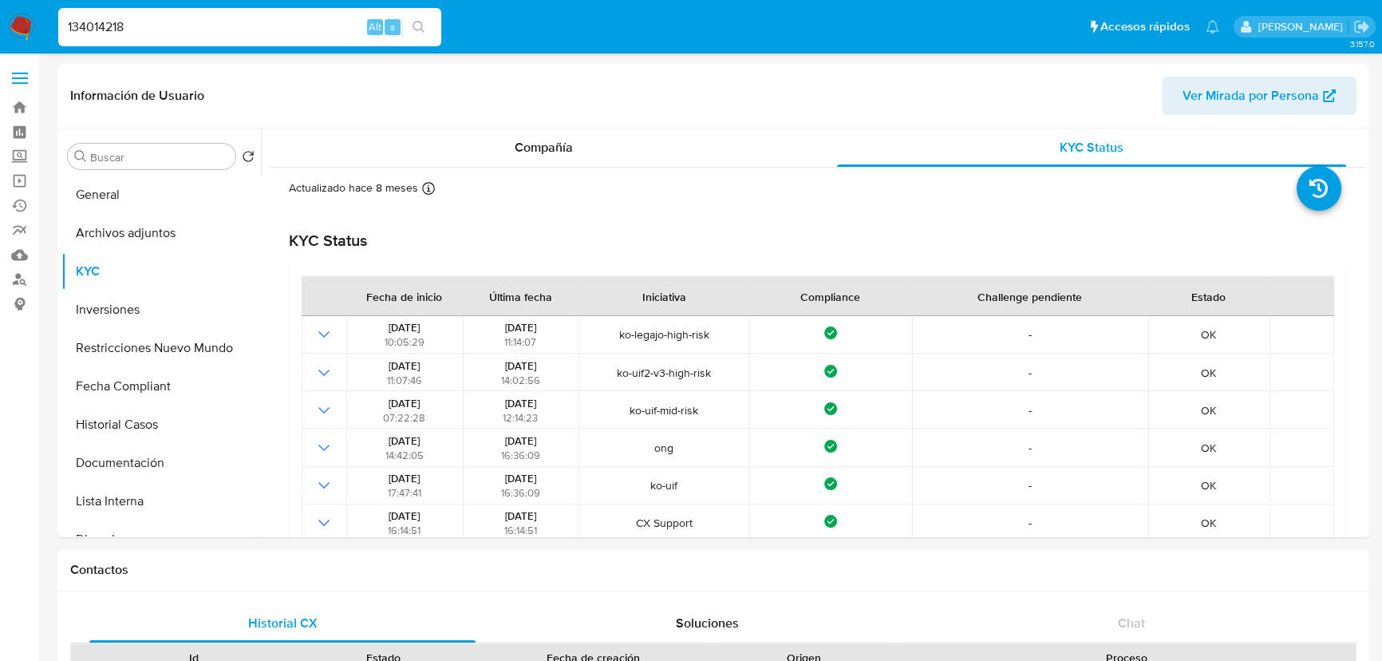
click at [152, 17] on input "134014218" at bounding box center [249, 27] width 383 height 21
paste input "70489952"
type input "70489952"
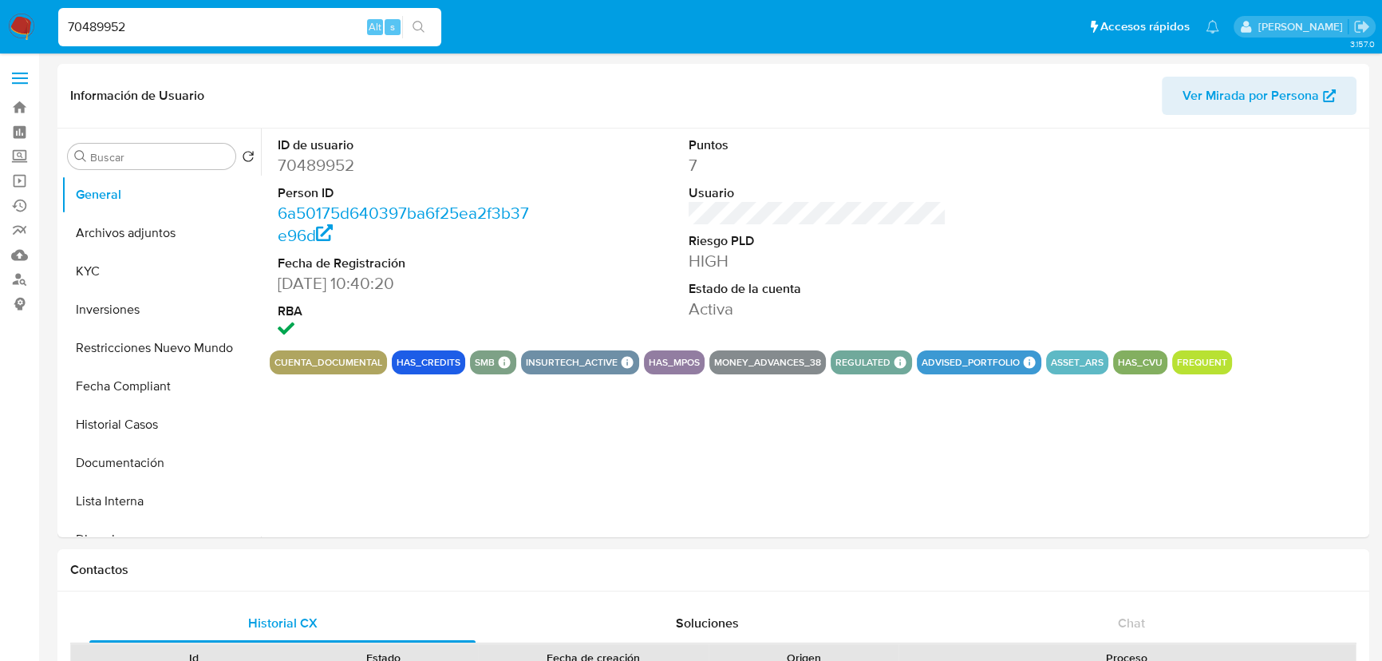
select select "10"
click at [162, 279] on button "KYC" at bounding box center [154, 271] width 187 height 38
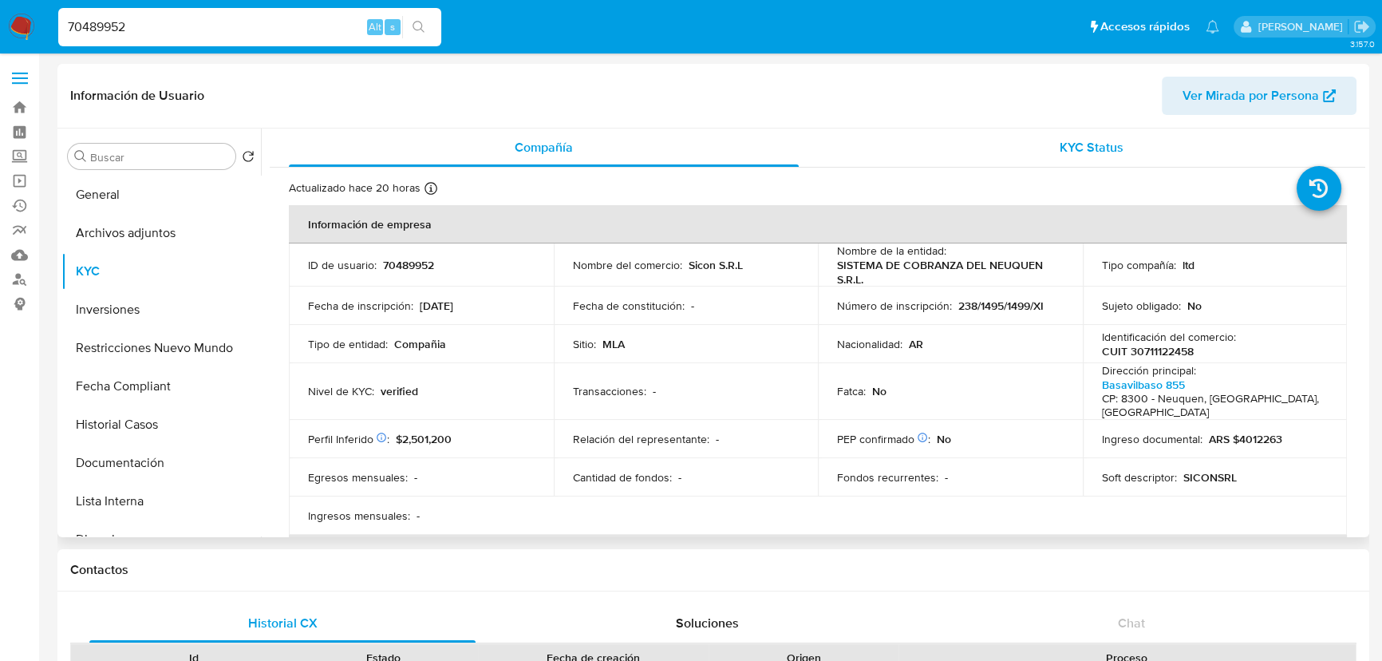
click at [1096, 144] on span "KYC Status" at bounding box center [1092, 147] width 64 height 18
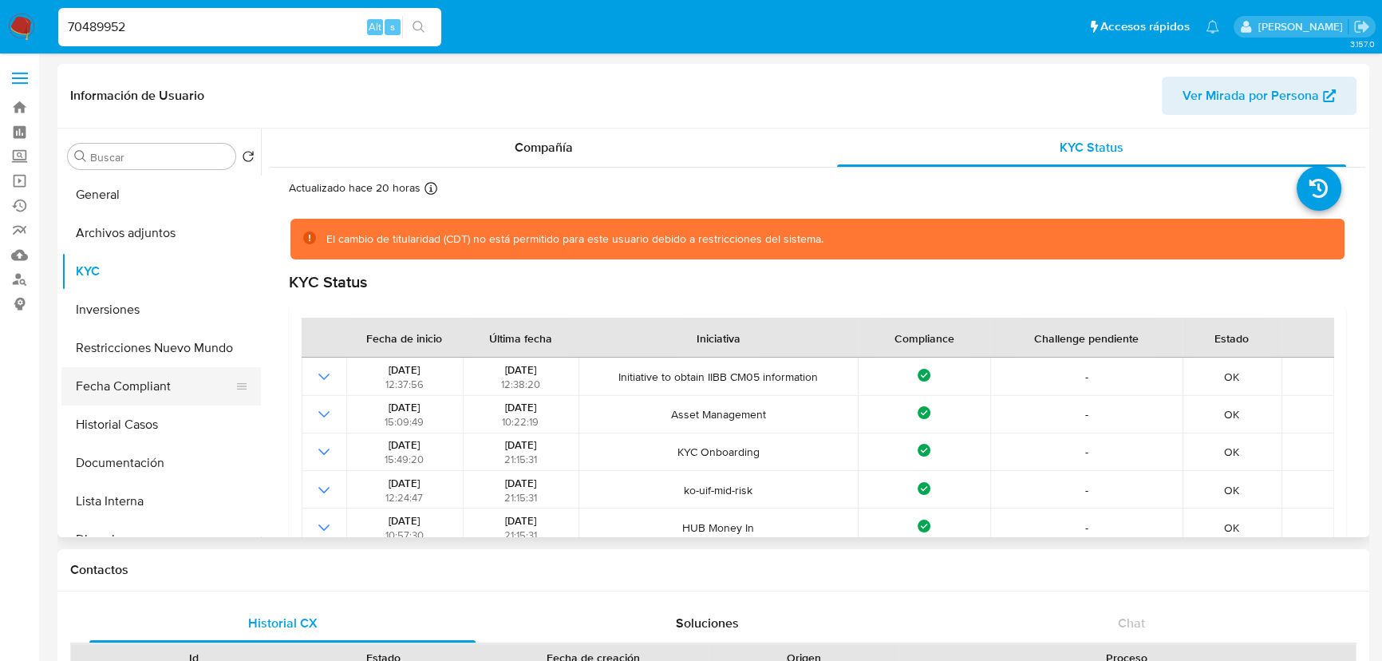
click at [148, 391] on button "Fecha Compliant" at bounding box center [154, 386] width 187 height 38
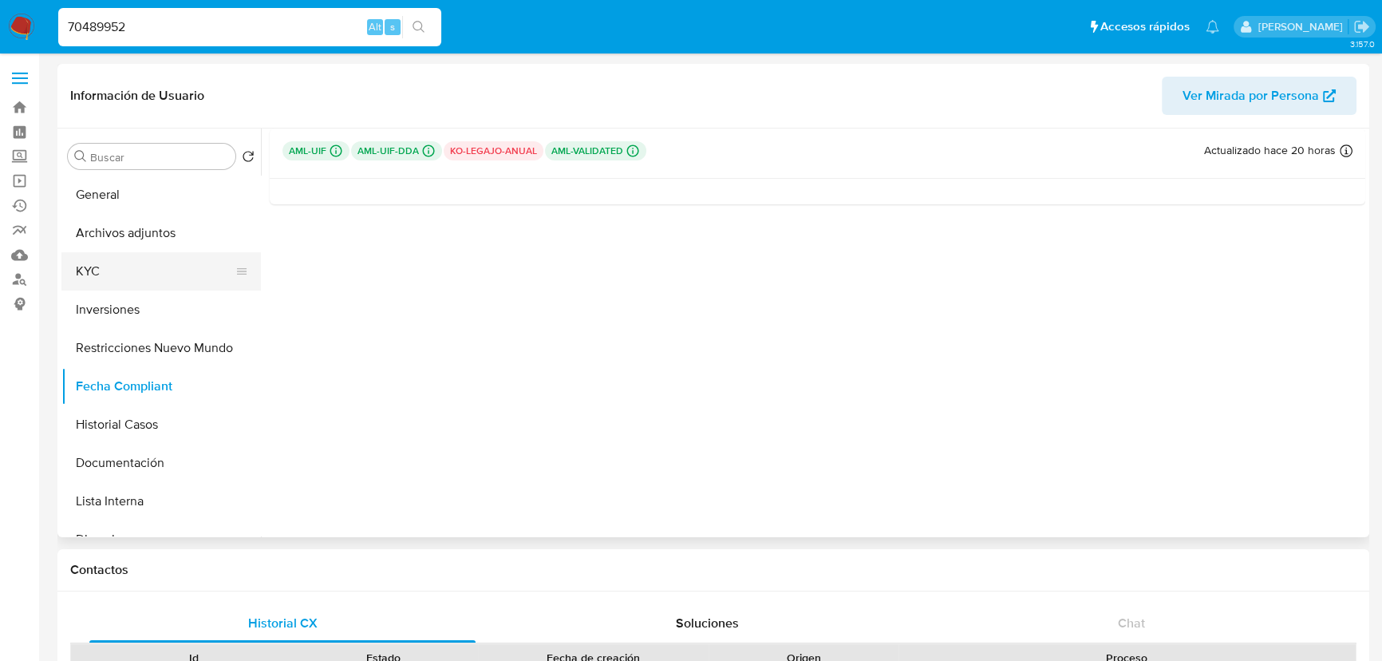
click at [160, 261] on button "KYC" at bounding box center [154, 271] width 187 height 38
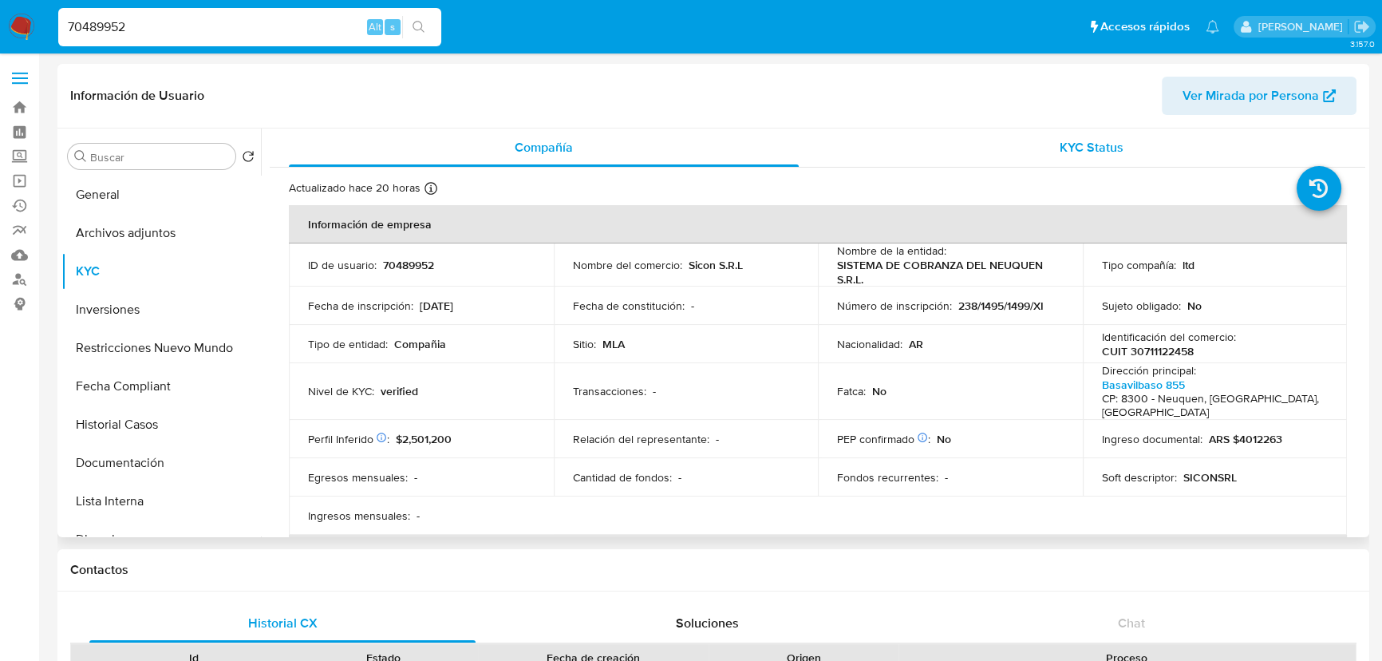
click at [1025, 153] on div "KYC Status" at bounding box center [1092, 147] width 510 height 38
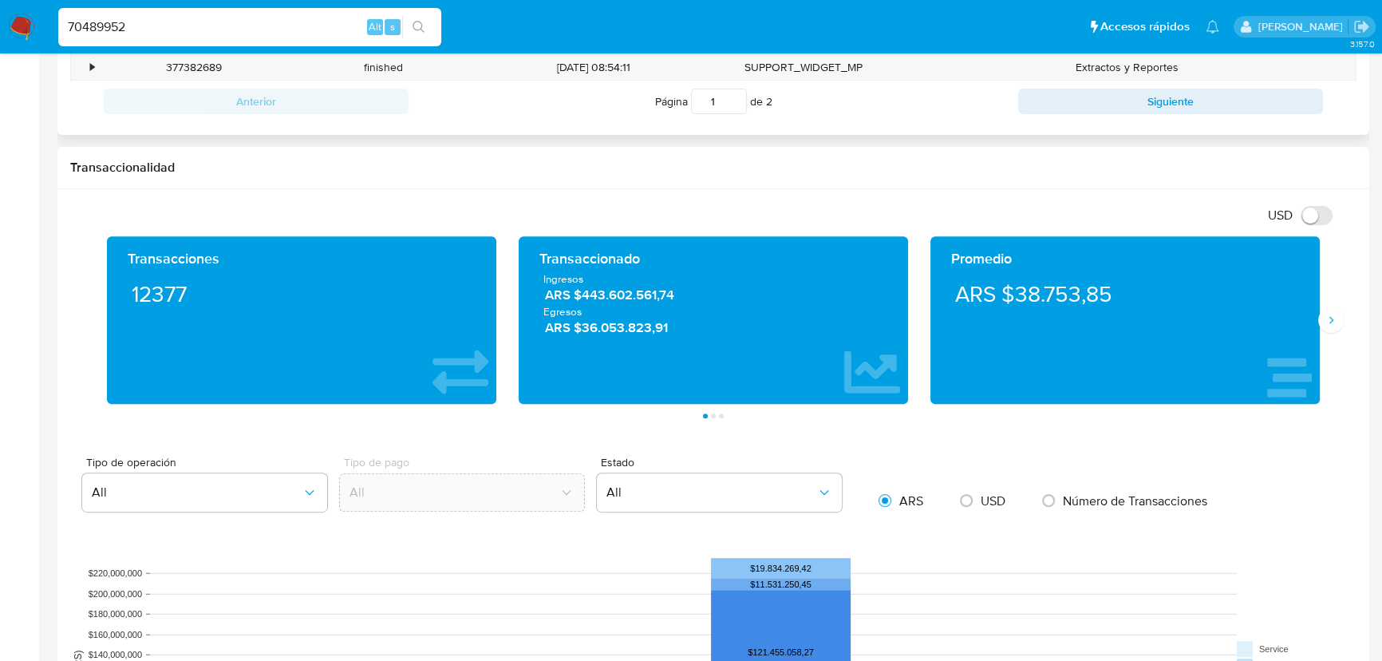
scroll to position [574, 0]
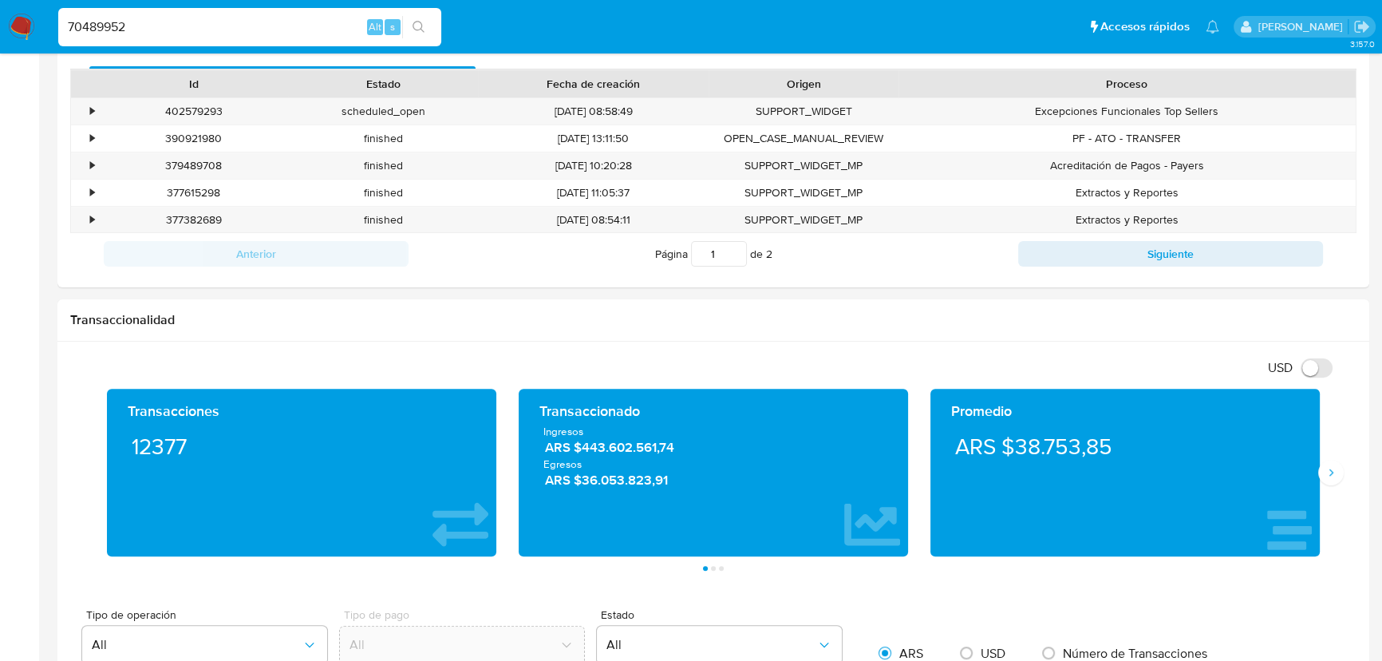
click at [286, 30] on input "70489952" at bounding box center [249, 27] width 383 height 21
paste input "296498527"
type input "296498527"
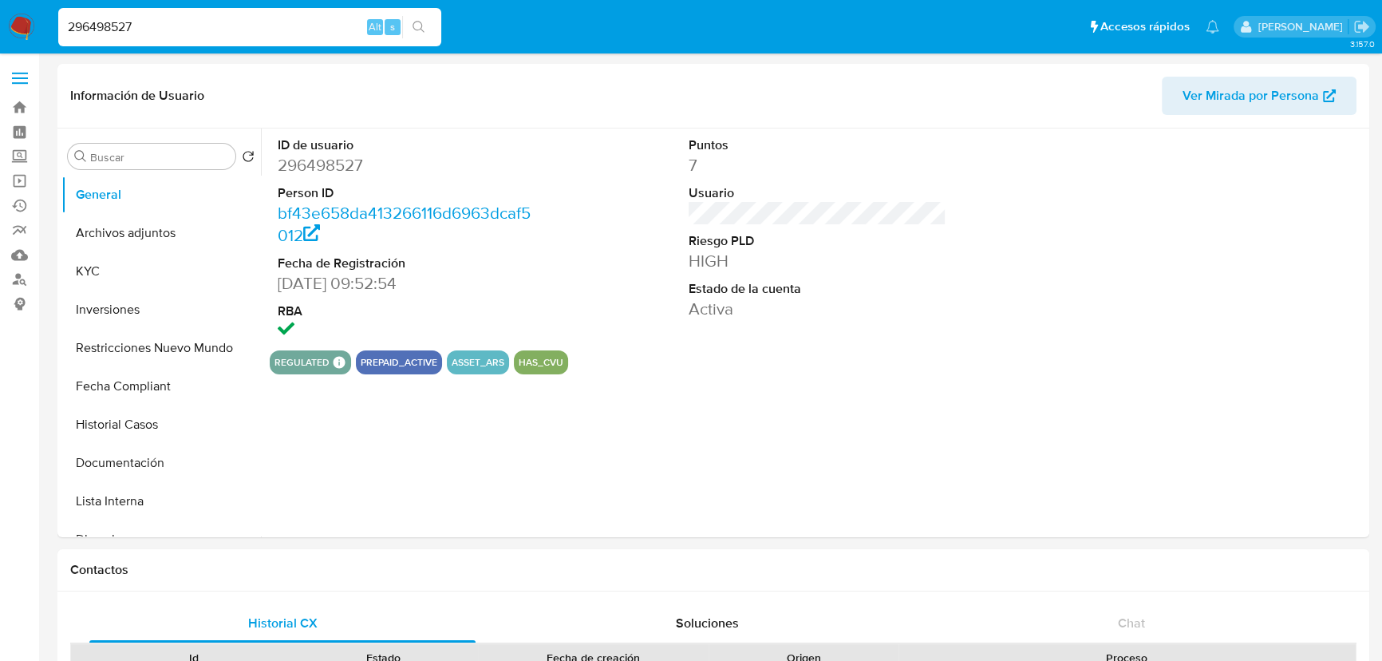
select select "10"
click at [144, 32] on input "296498527" at bounding box center [249, 27] width 383 height 21
click at [113, 263] on button "KYC" at bounding box center [154, 271] width 187 height 38
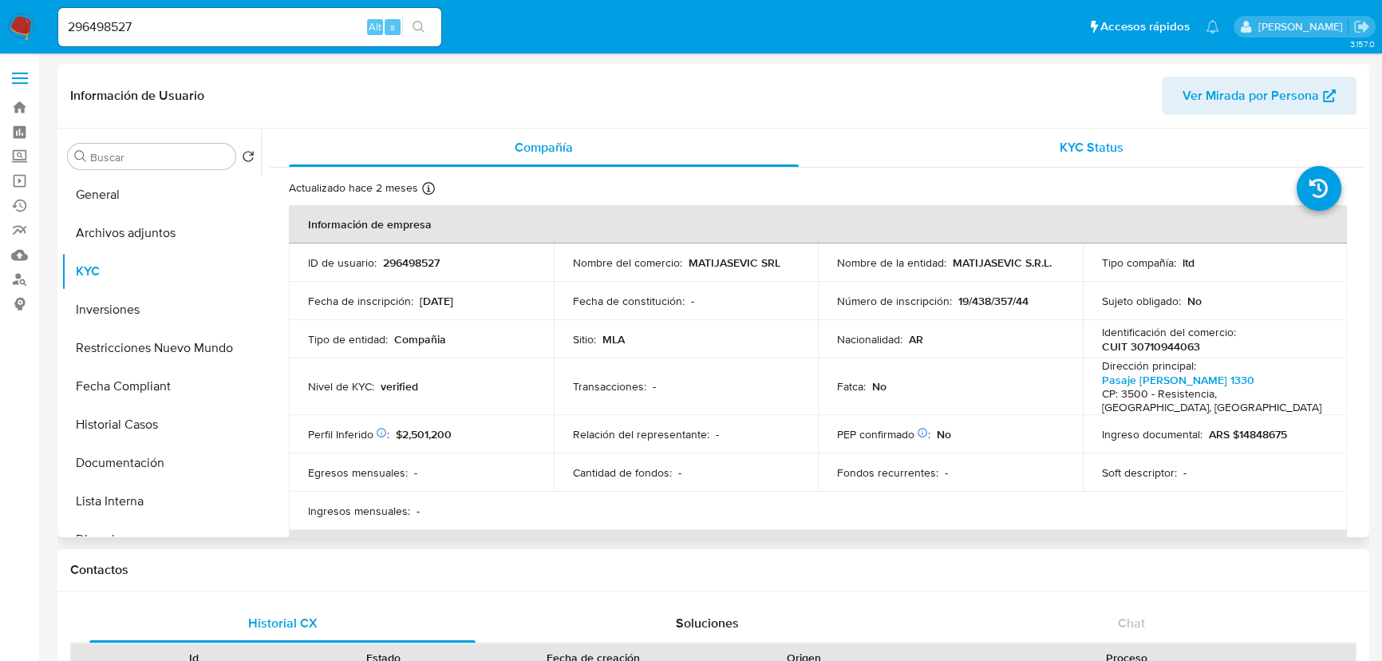
click at [1106, 154] on span "KYC Status" at bounding box center [1092, 147] width 64 height 18
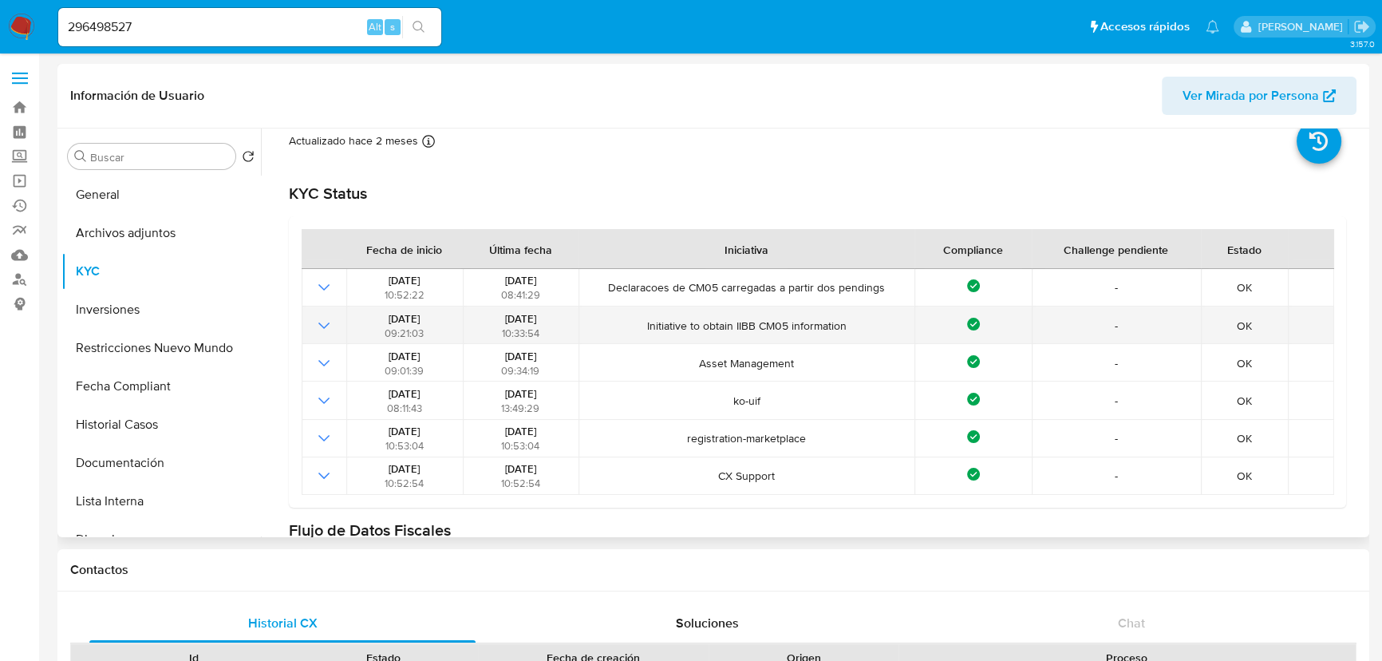
scroll to position [72, 0]
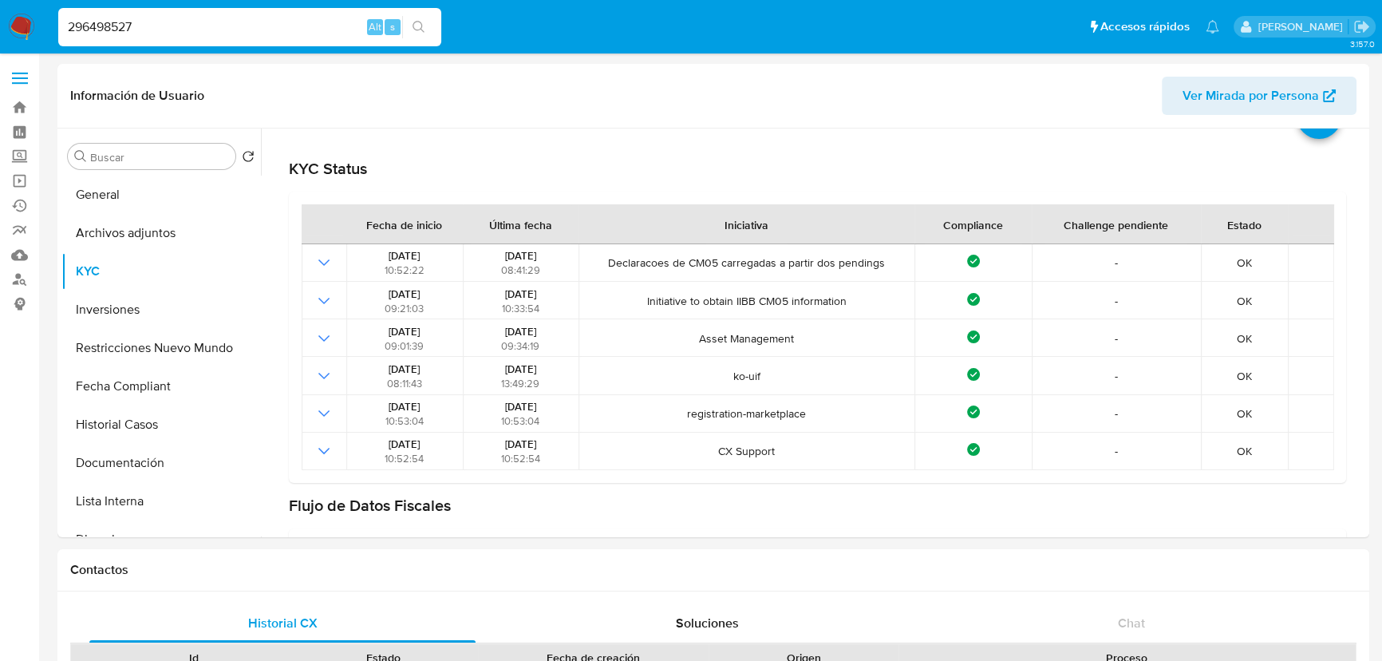
click at [264, 23] on input "296498527" at bounding box center [249, 27] width 383 height 21
paste input "9136496"
type input "9136496"
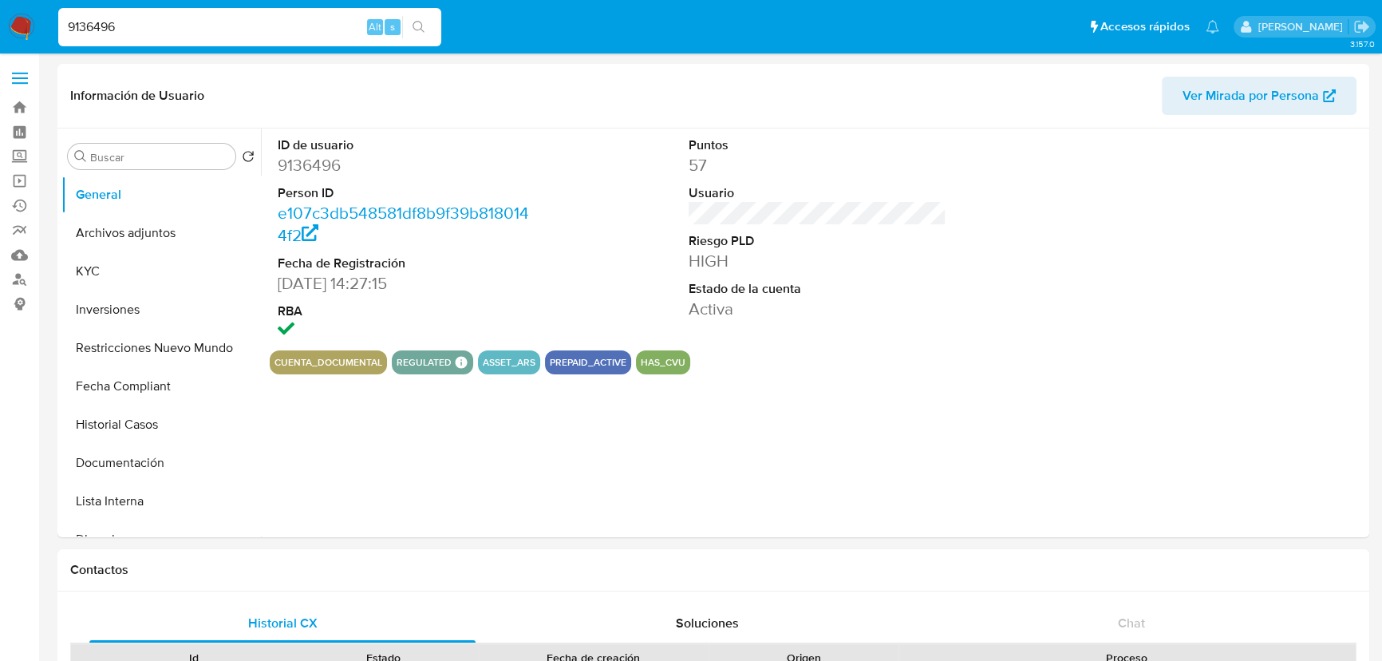
select select "10"
click at [180, 31] on input "9136496" at bounding box center [249, 27] width 383 height 21
click at [428, 29] on button "search-icon" at bounding box center [418, 27] width 33 height 22
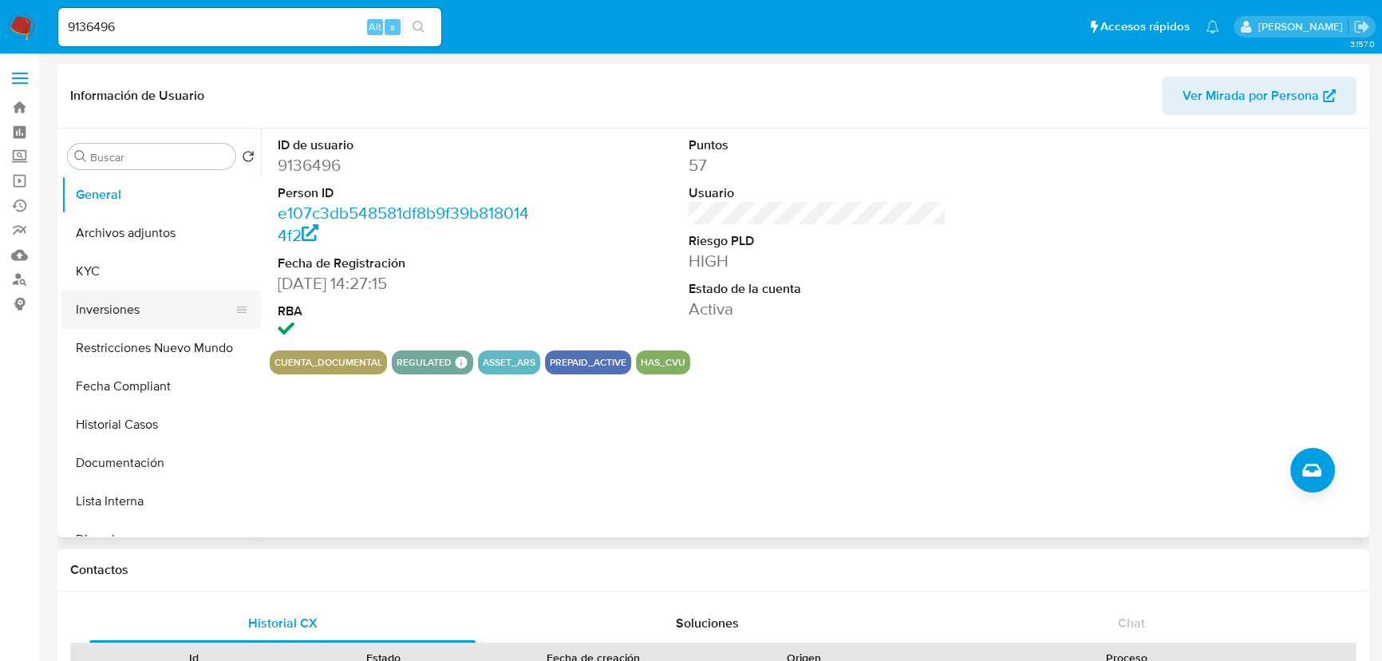
click at [112, 291] on button "Inversiones" at bounding box center [154, 309] width 187 height 38
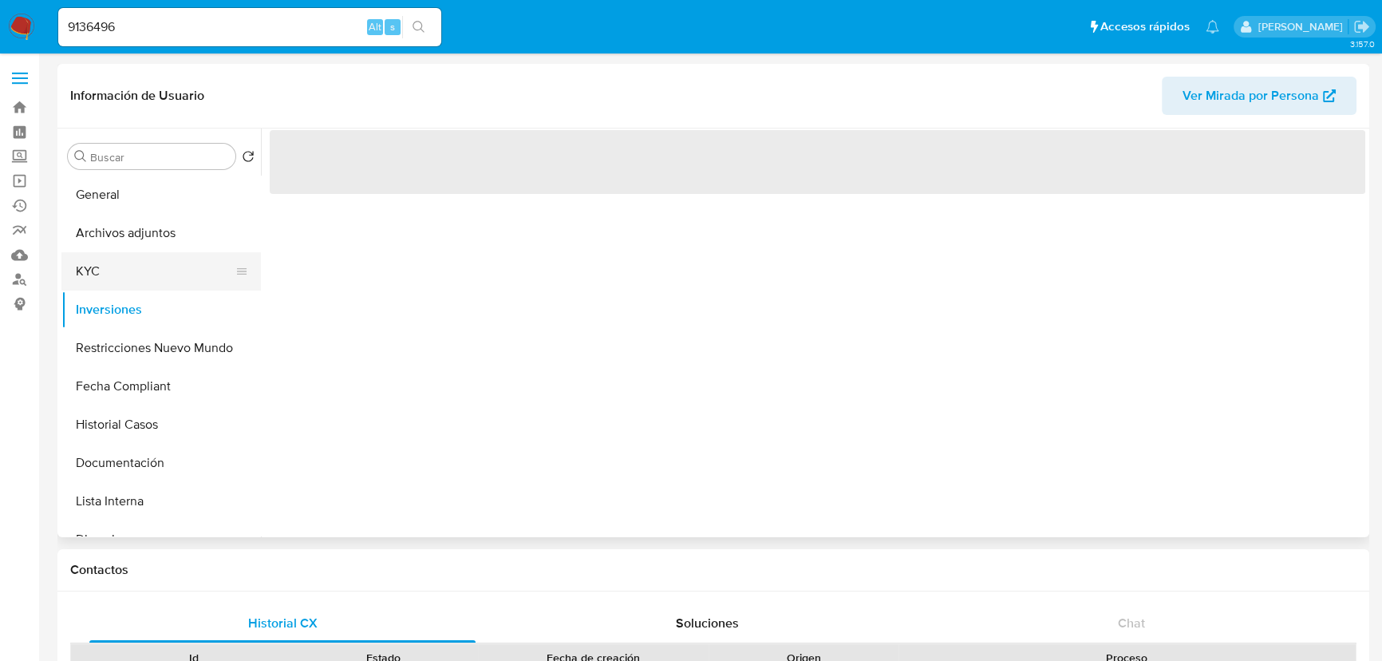
click at [122, 272] on button "KYC" at bounding box center [154, 271] width 187 height 38
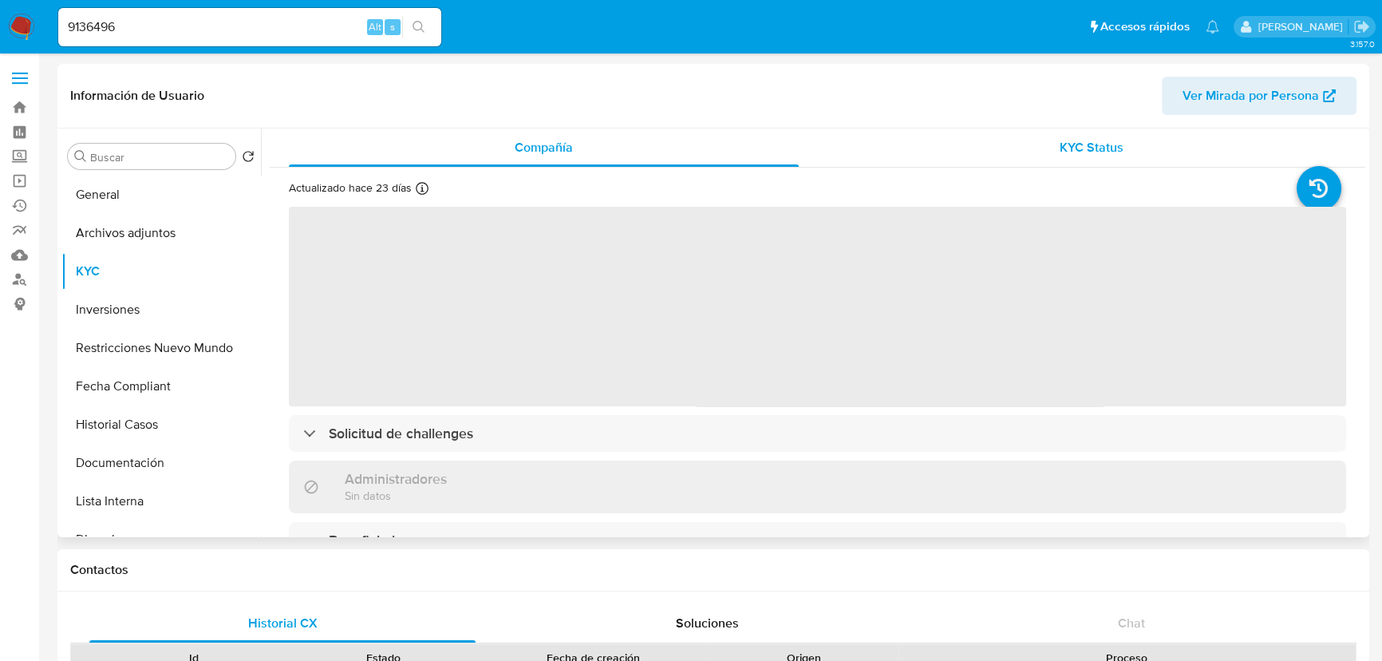
click at [1048, 151] on div "KYC Status" at bounding box center [1092, 147] width 510 height 38
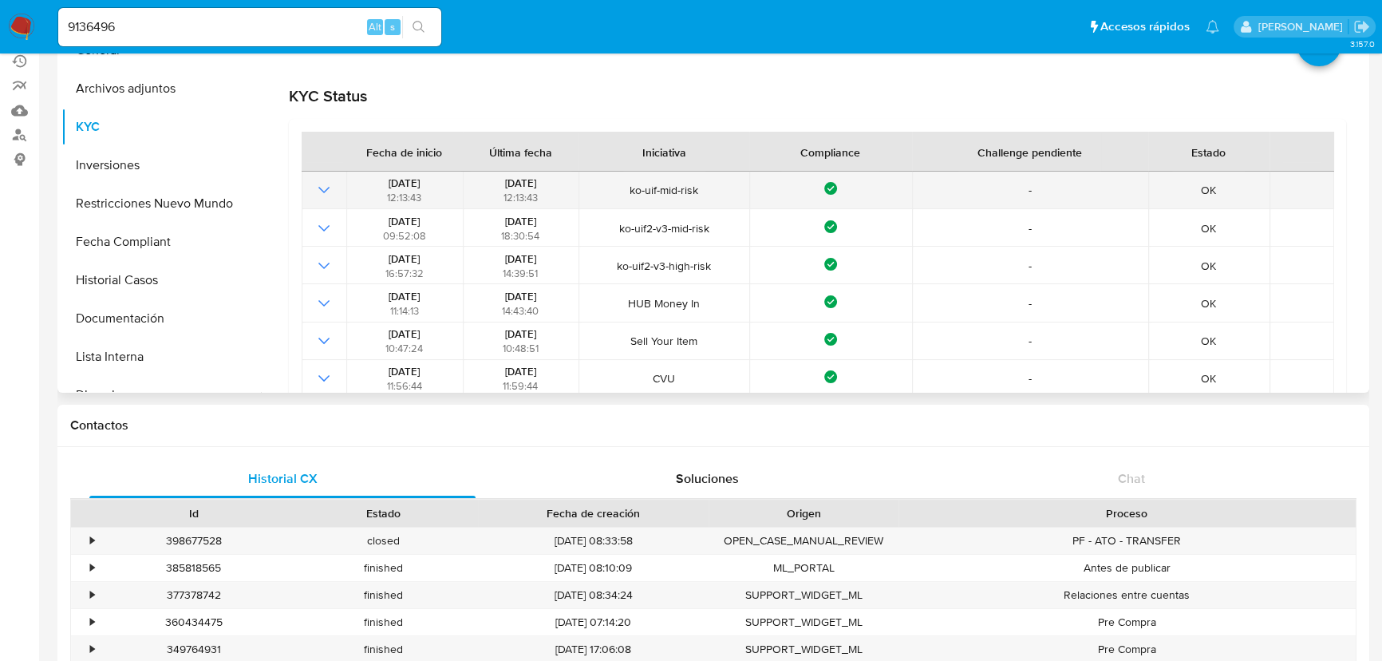
click at [327, 183] on icon "Mostrar operación" at bounding box center [323, 189] width 19 height 19
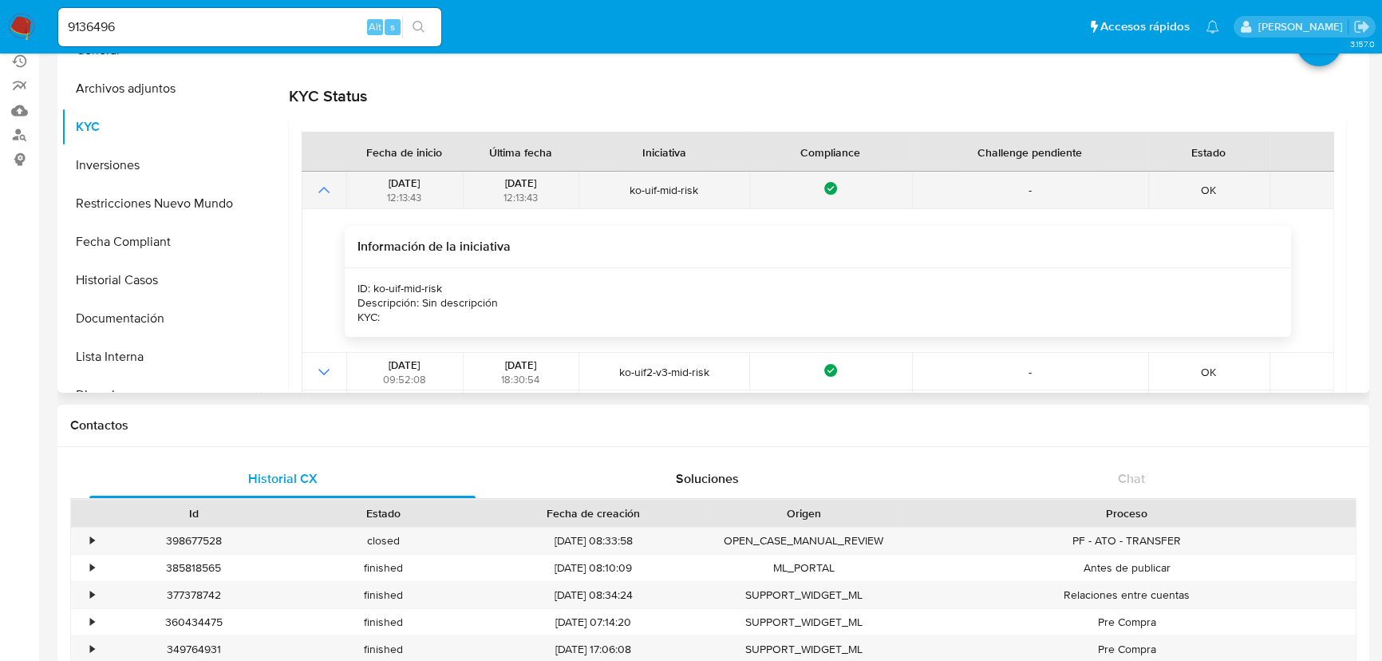
click at [327, 183] on icon "Mostrar operación" at bounding box center [323, 189] width 19 height 19
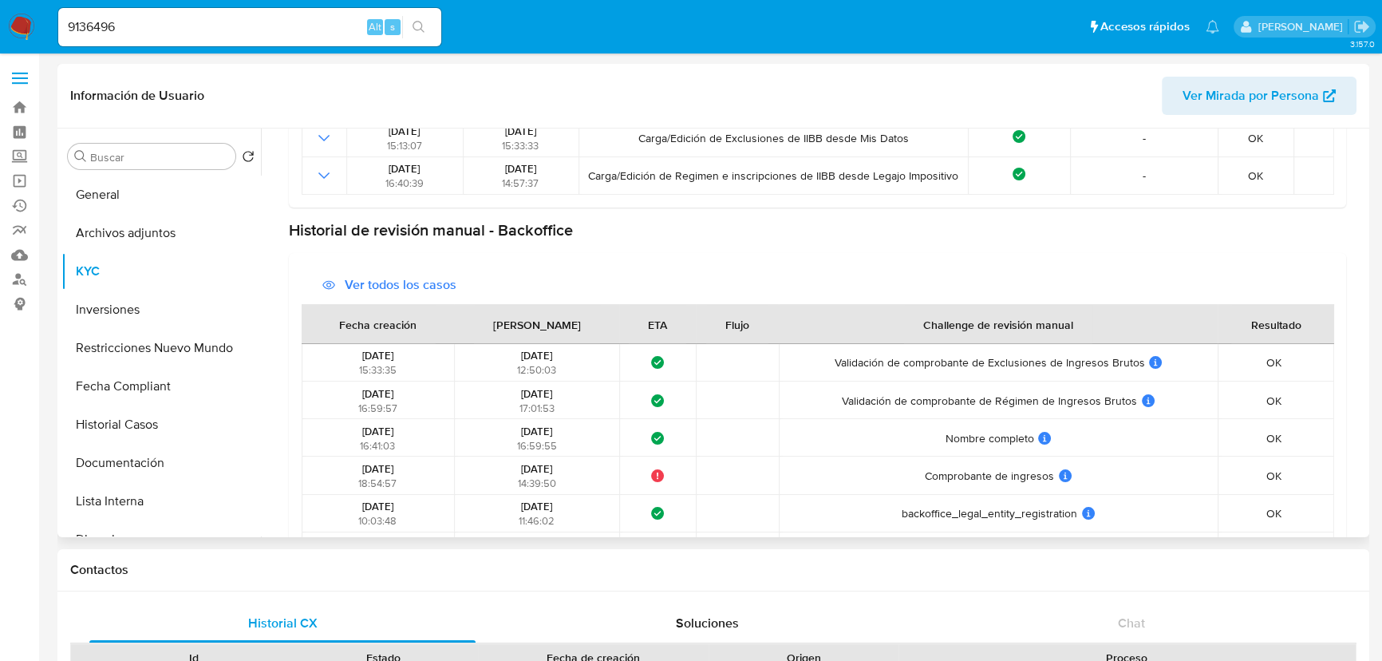
scroll to position [704, 0]
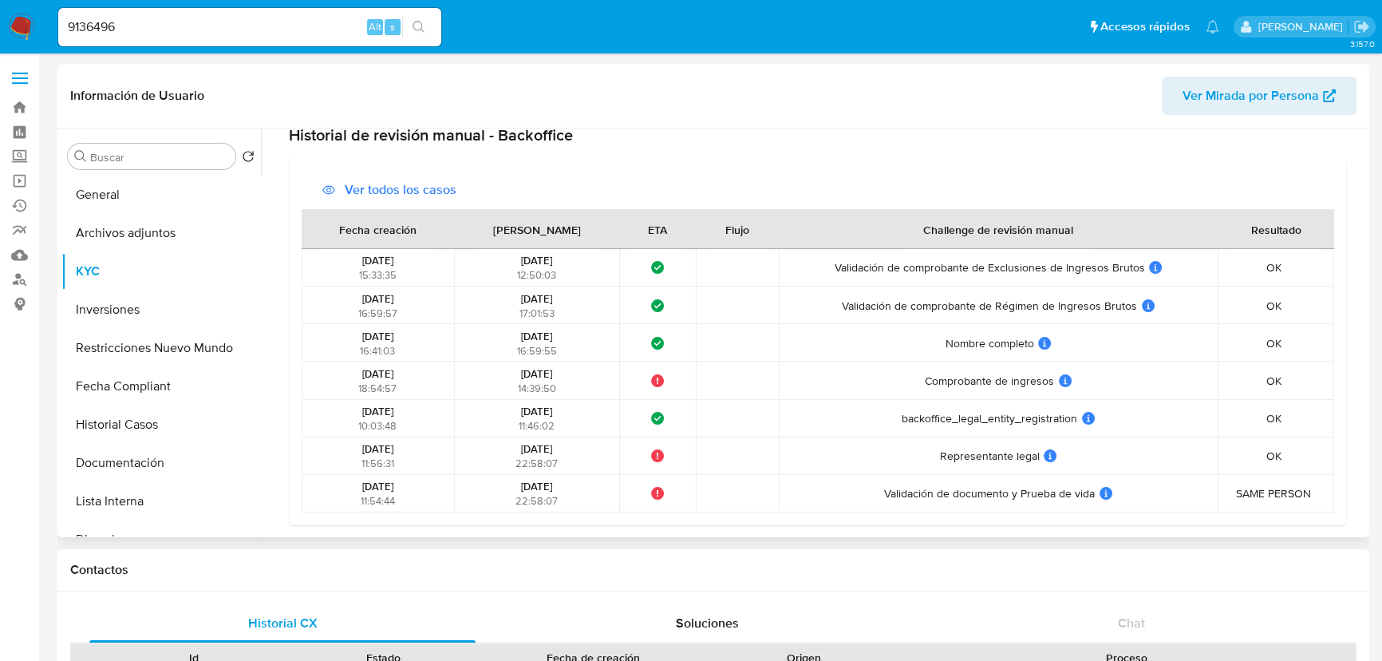
click at [994, 423] on span "backoffice_legal_entity_registration" at bounding box center [990, 418] width 176 height 14
click at [387, 188] on span "Ver todos los casos" at bounding box center [401, 190] width 112 height 38
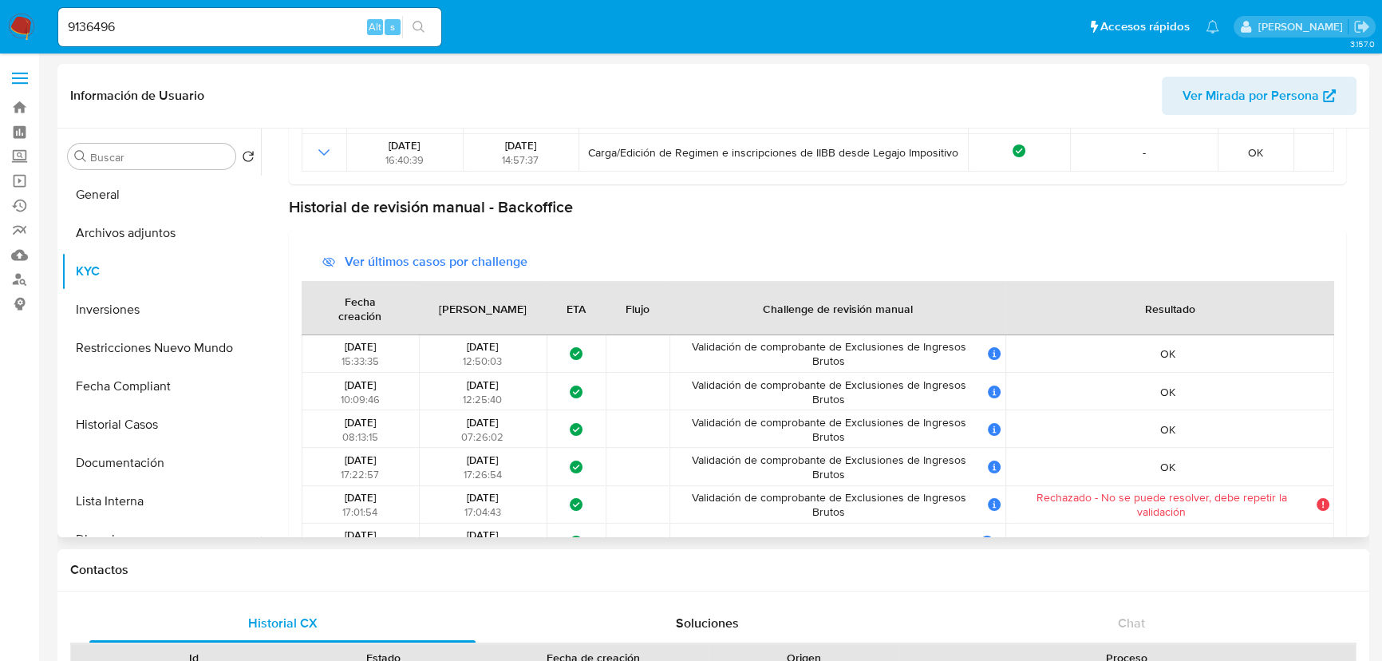
scroll to position [785, 0]
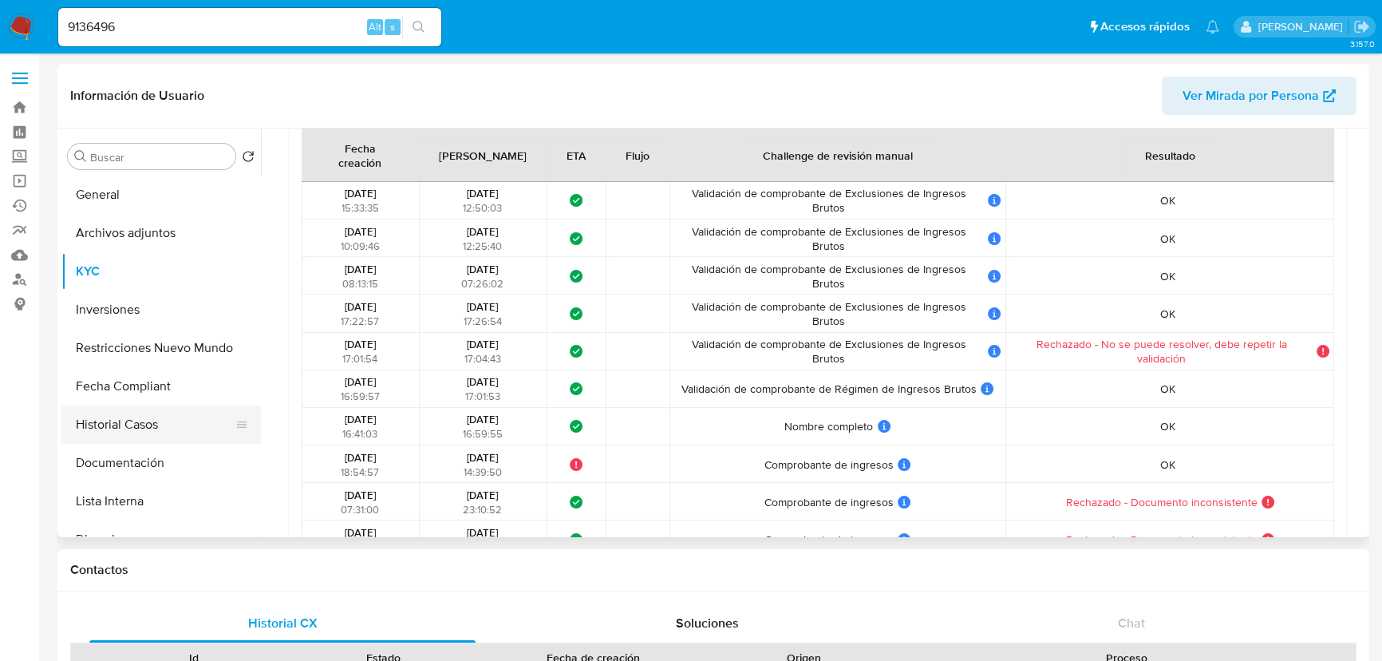
click at [87, 425] on button "Historial Casos" at bounding box center [154, 424] width 187 height 38
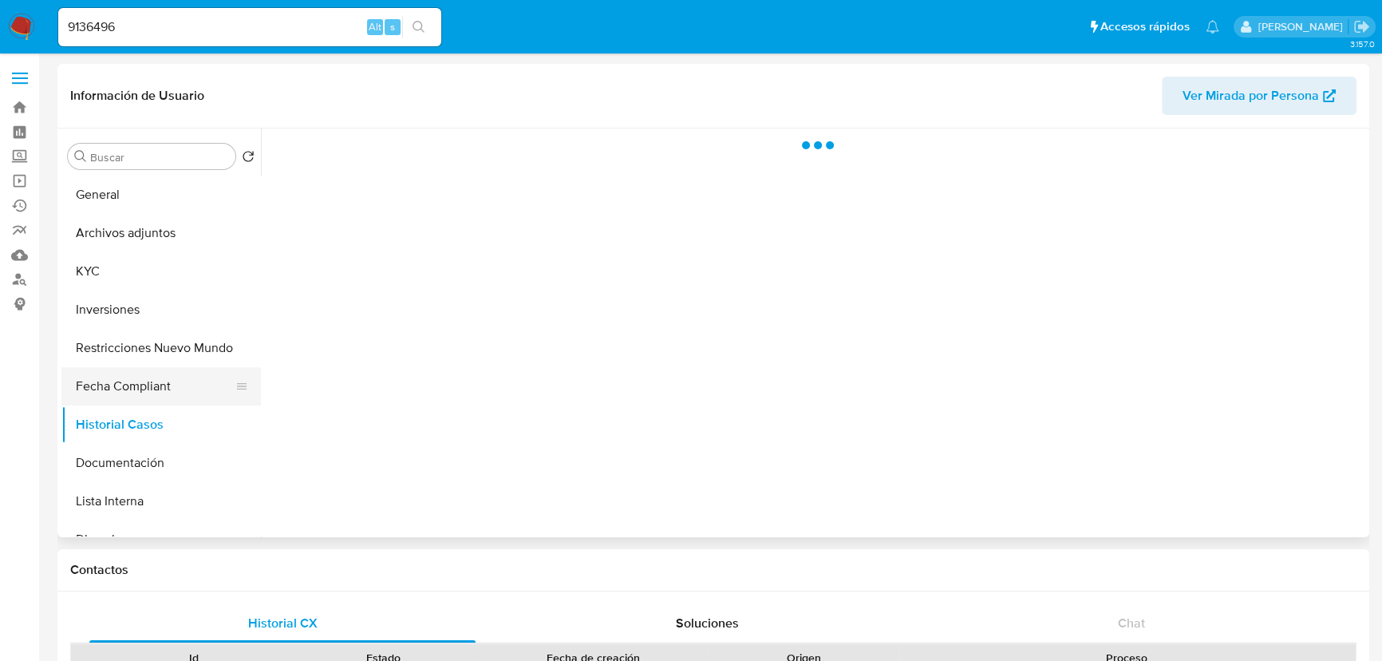
click at [108, 383] on button "Fecha Compliant" at bounding box center [154, 386] width 187 height 38
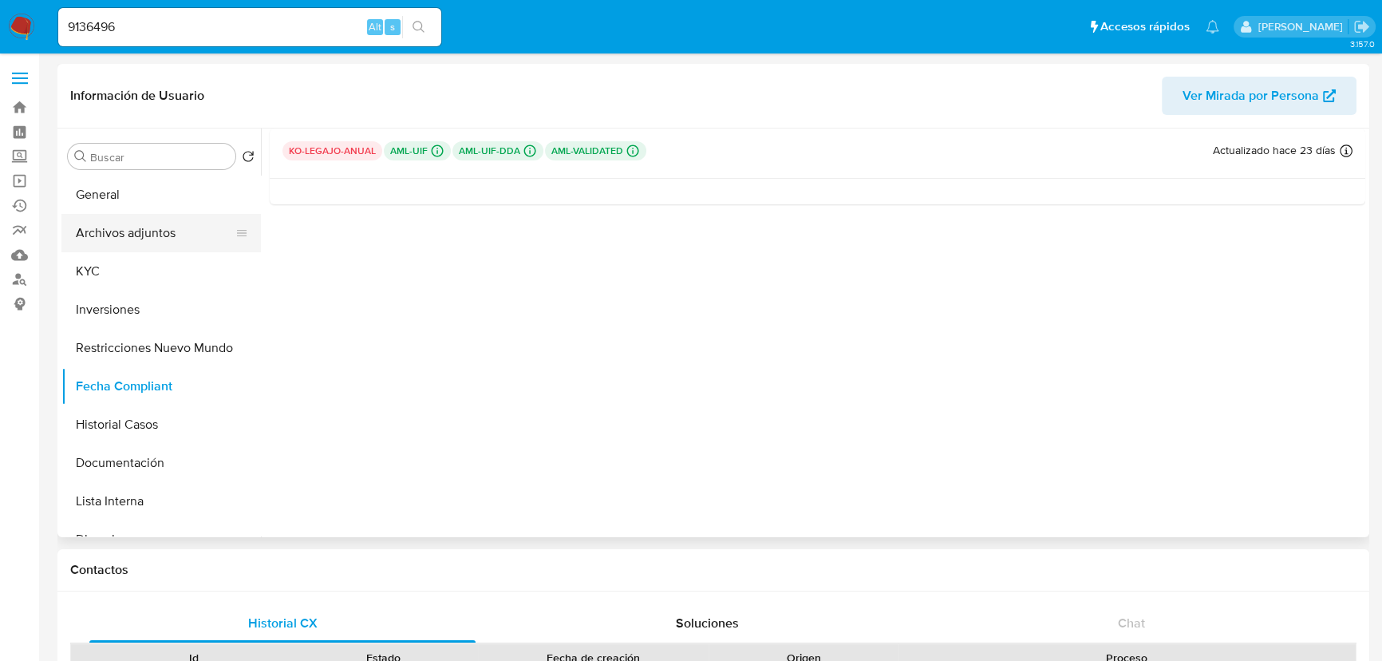
click at [164, 245] on button "Archivos adjuntos" at bounding box center [154, 233] width 187 height 38
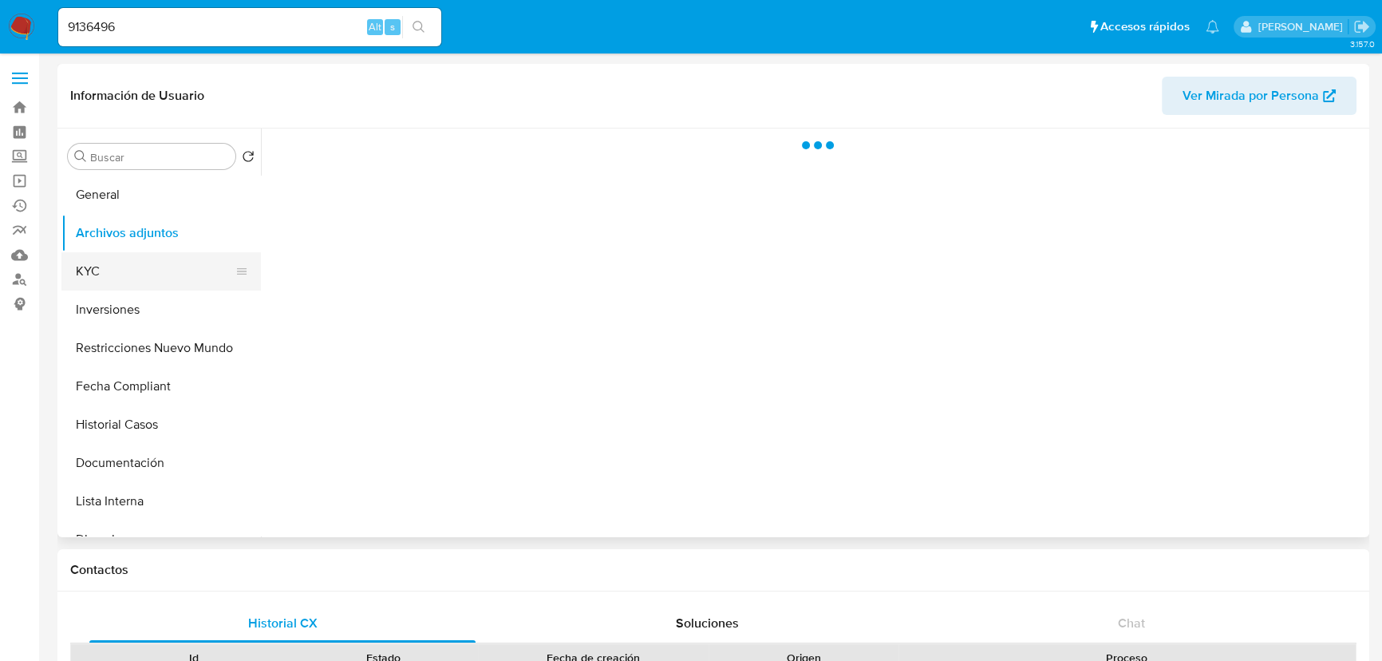
click at [156, 261] on button "KYC" at bounding box center [154, 271] width 187 height 38
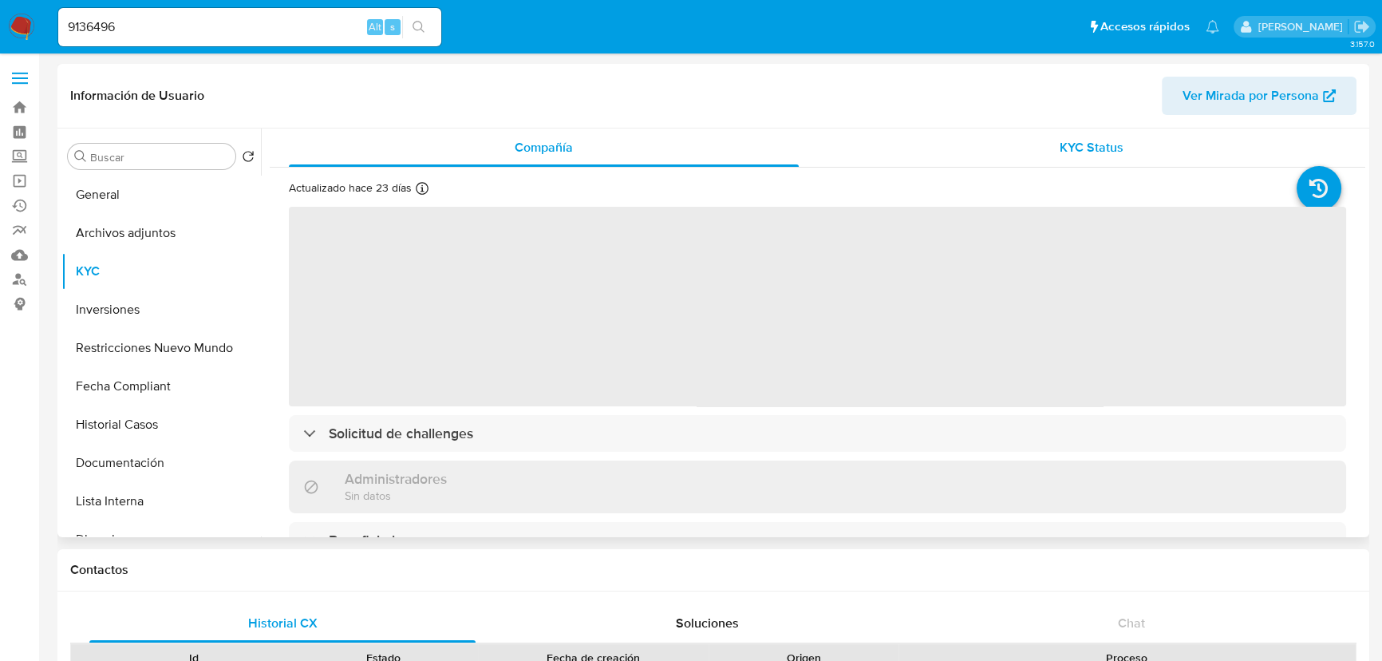
click at [1165, 141] on div "KYC Status" at bounding box center [1092, 147] width 510 height 38
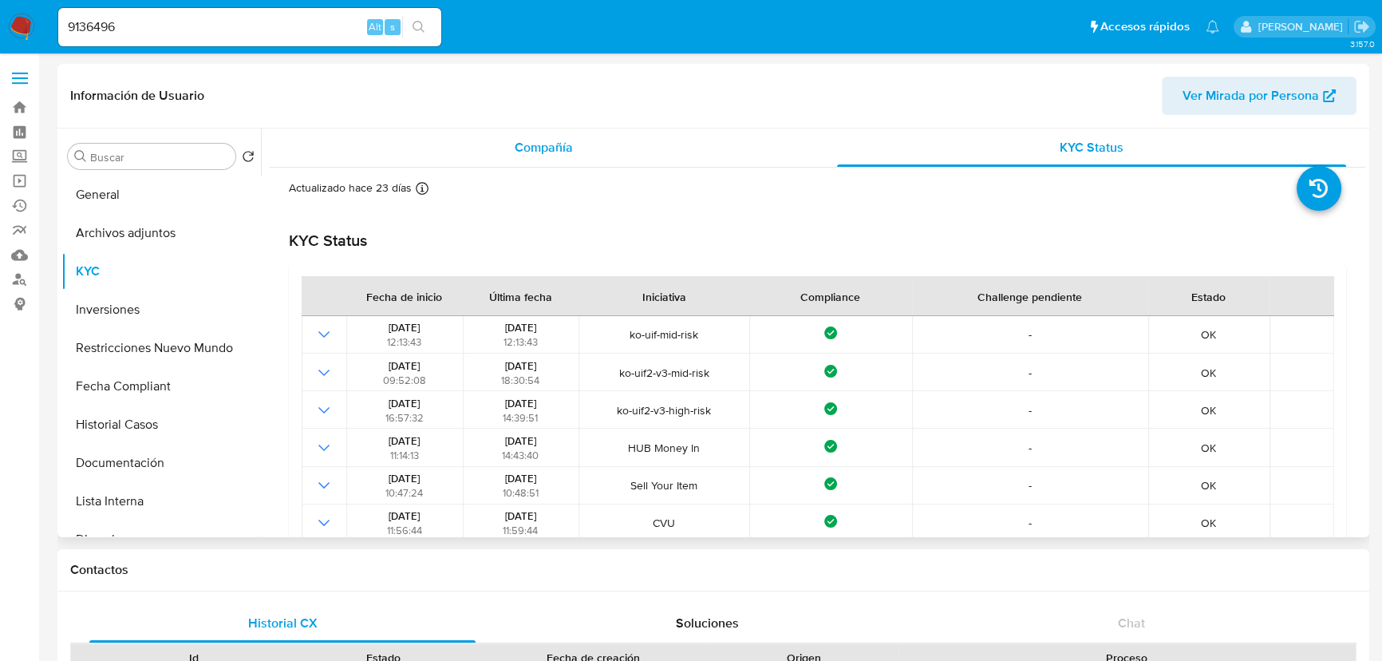
click at [523, 141] on span "Compañía" at bounding box center [544, 147] width 58 height 18
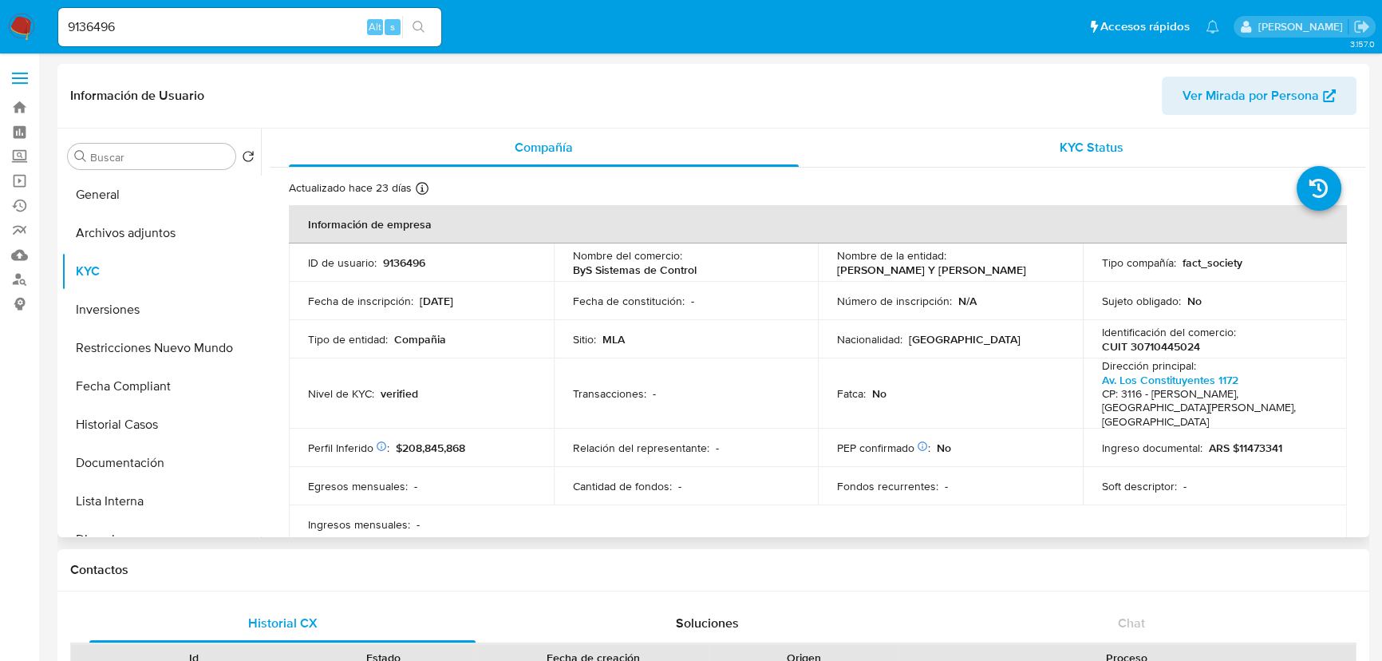
click at [1075, 132] on div "KYC Status" at bounding box center [1092, 147] width 510 height 38
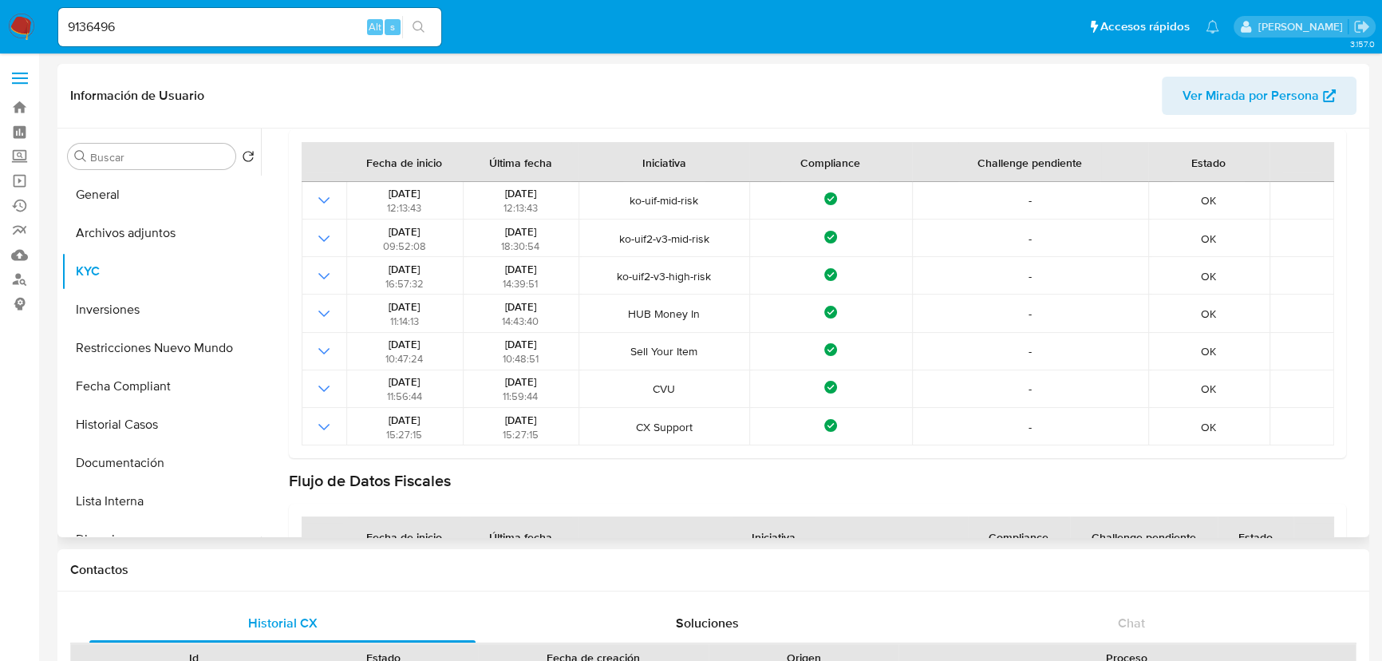
scroll to position [72, 0]
